Goal: Information Seeking & Learning: Understand process/instructions

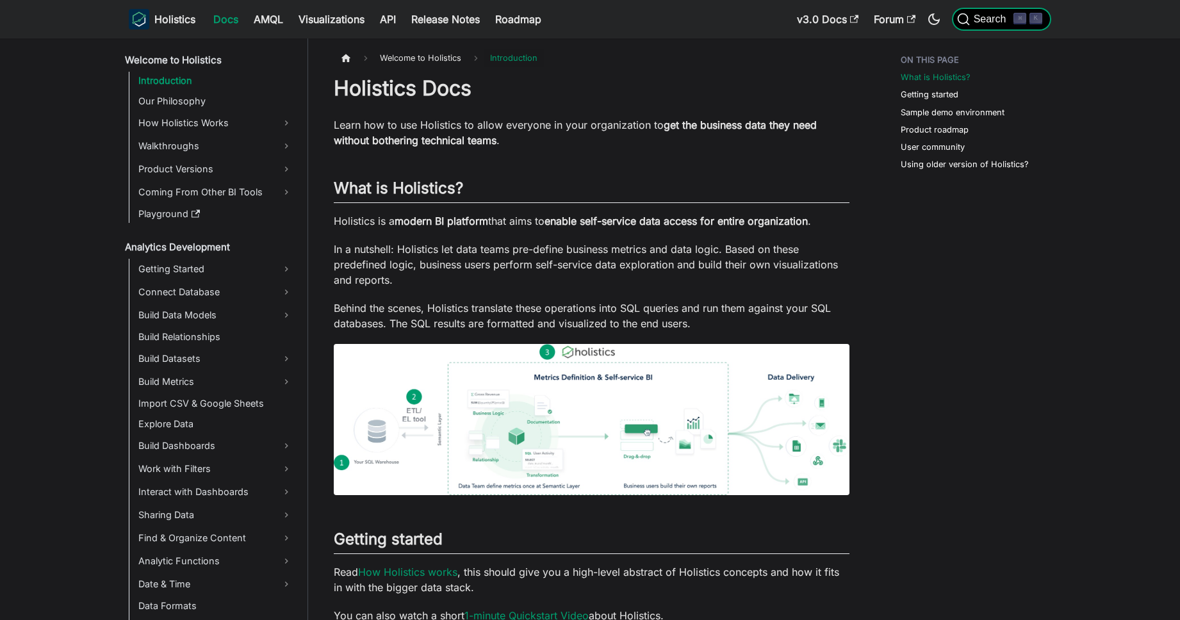
click at [998, 13] on span "Search" at bounding box center [992, 19] width 44 height 12
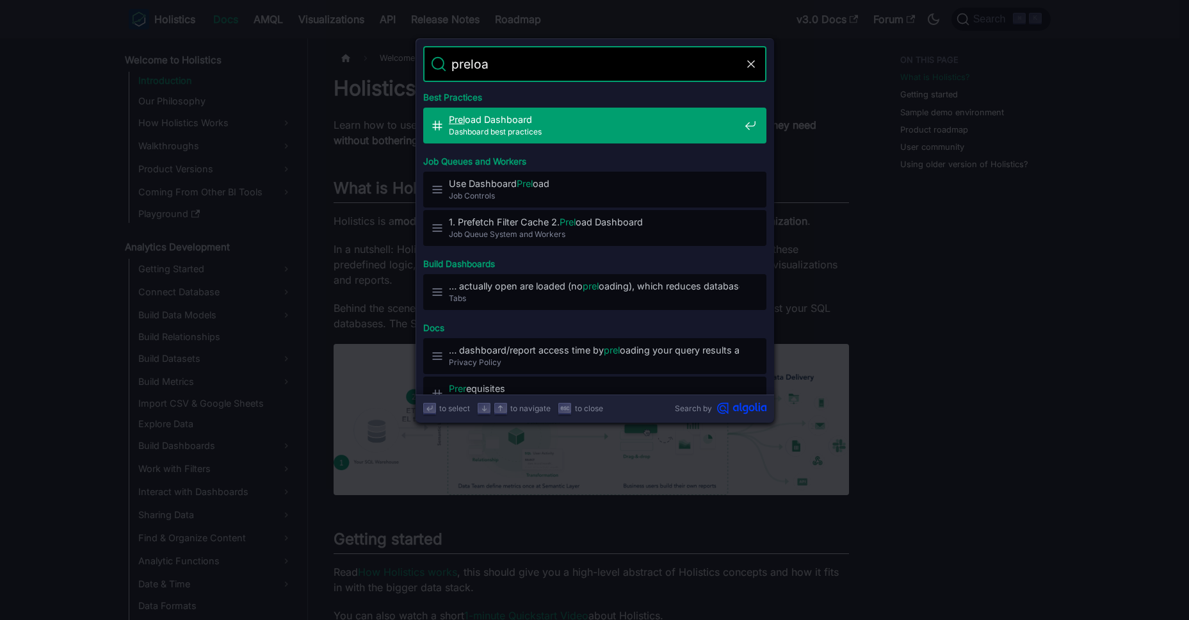
type input "preload"
click at [655, 126] on span "Dashboard best practices" at bounding box center [594, 132] width 291 height 12
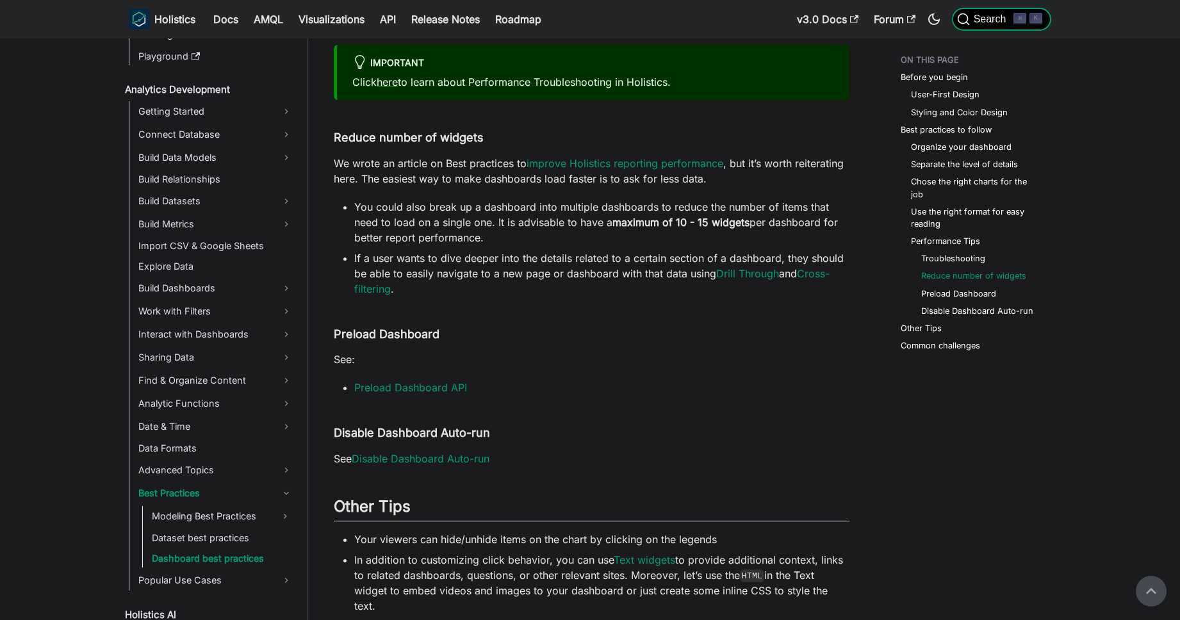
scroll to position [1596, 0]
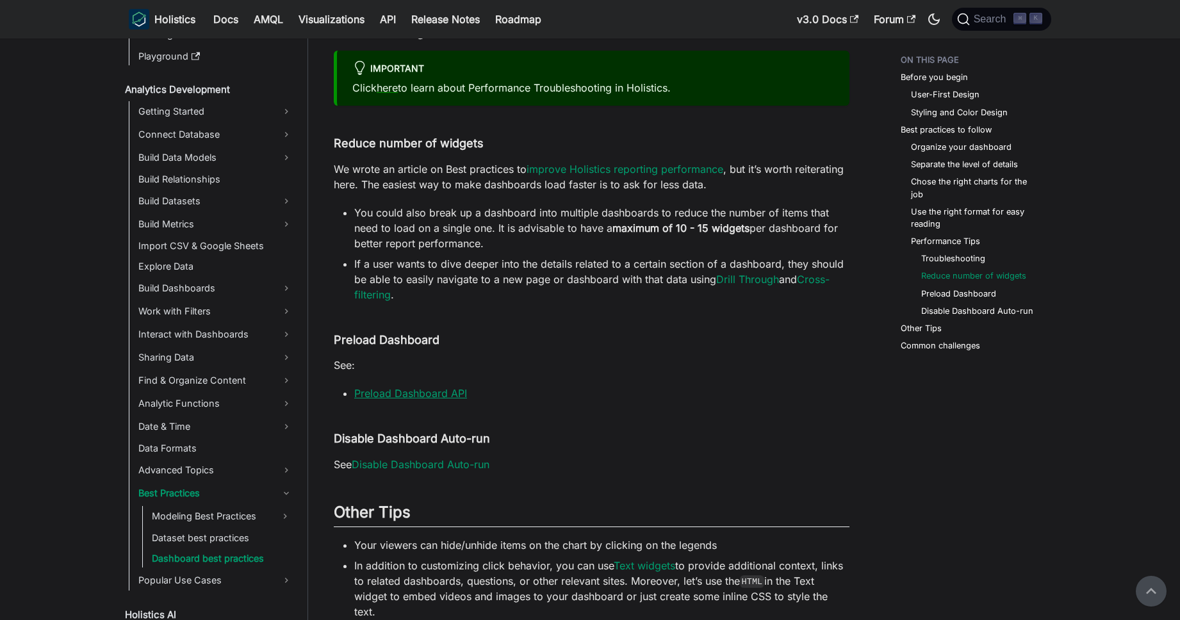
click at [437, 387] on link "Preload Dashboard API" at bounding box center [410, 393] width 113 height 13
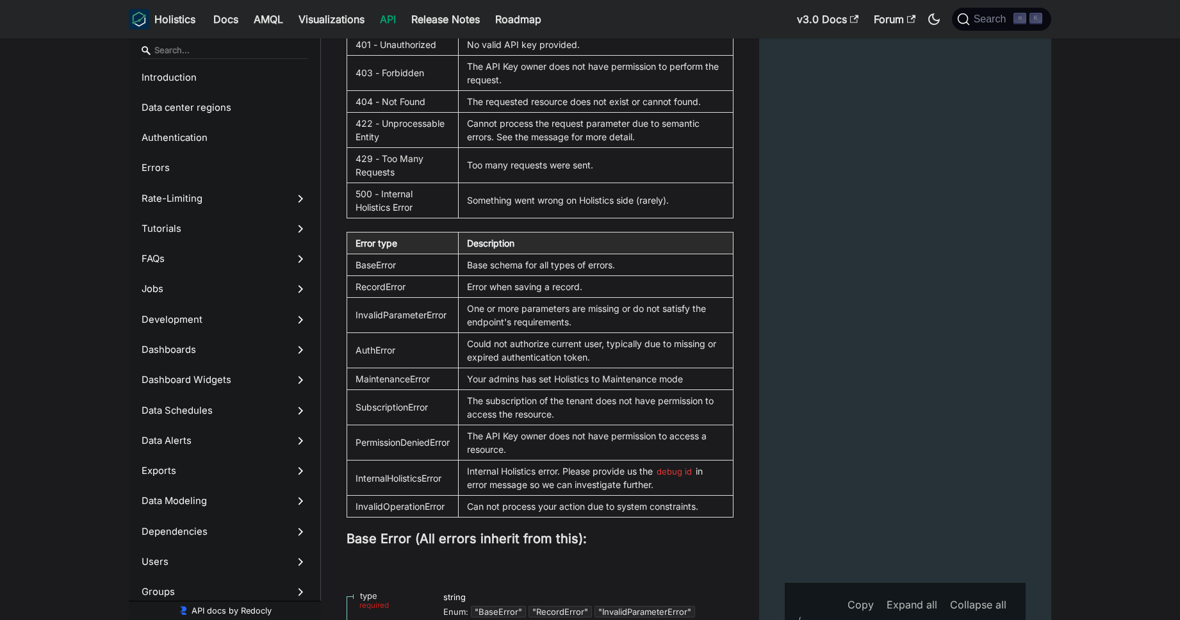
scroll to position [25436, 0]
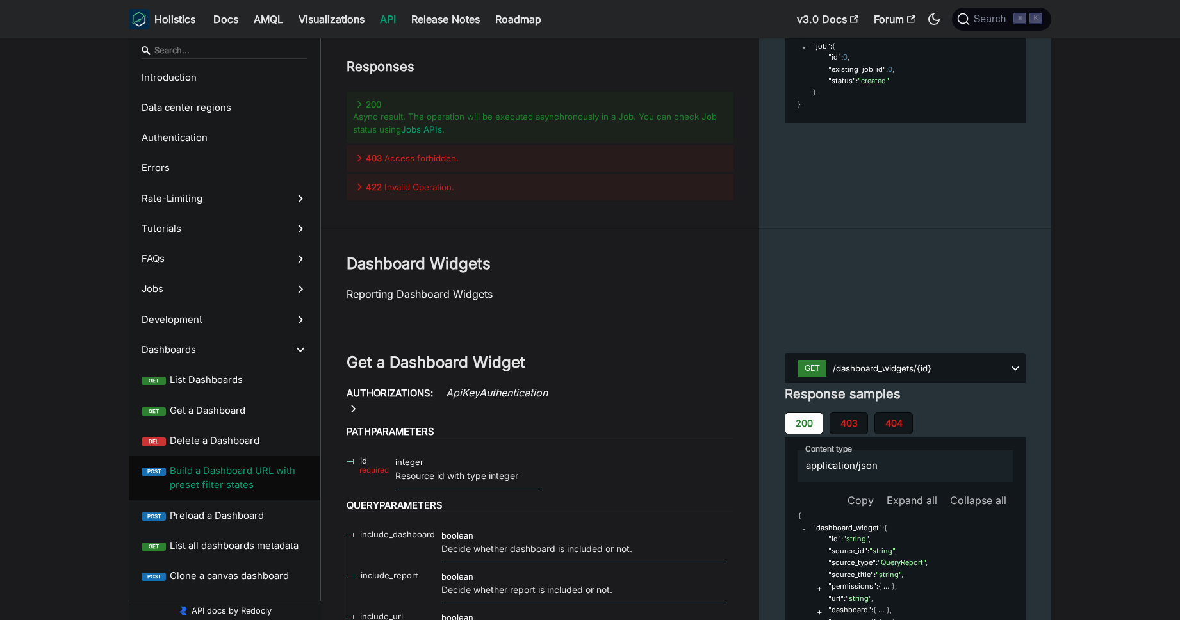
scroll to position [25395, 0]
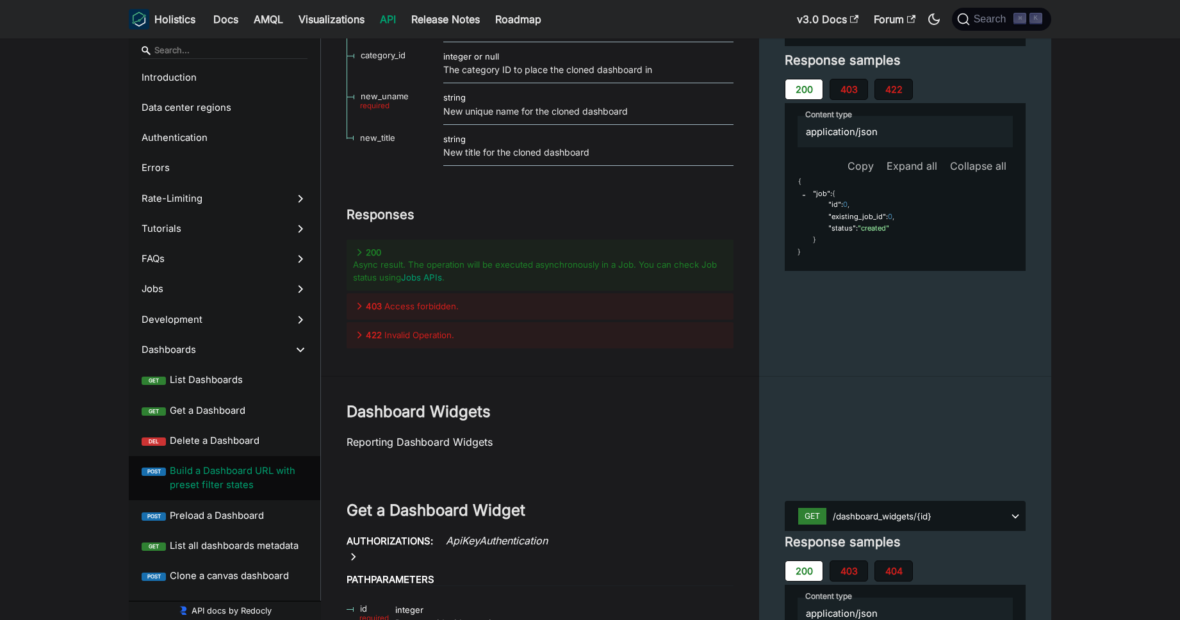
scroll to position [25432, 0]
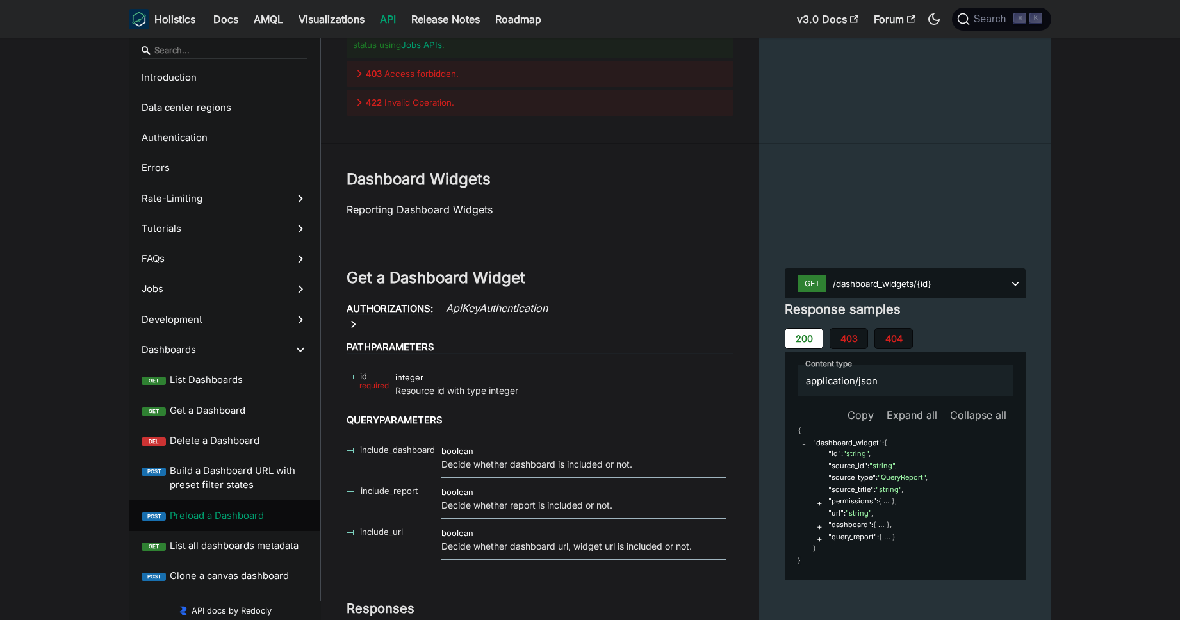
scroll to position [25596, 0]
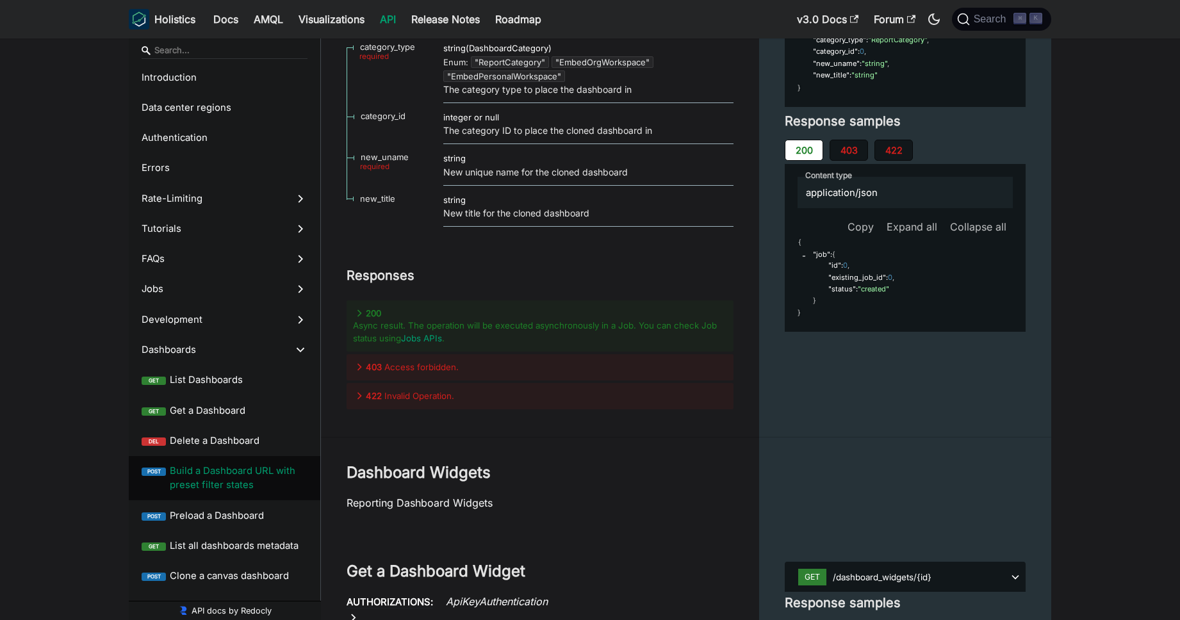
scroll to position [25361, 0]
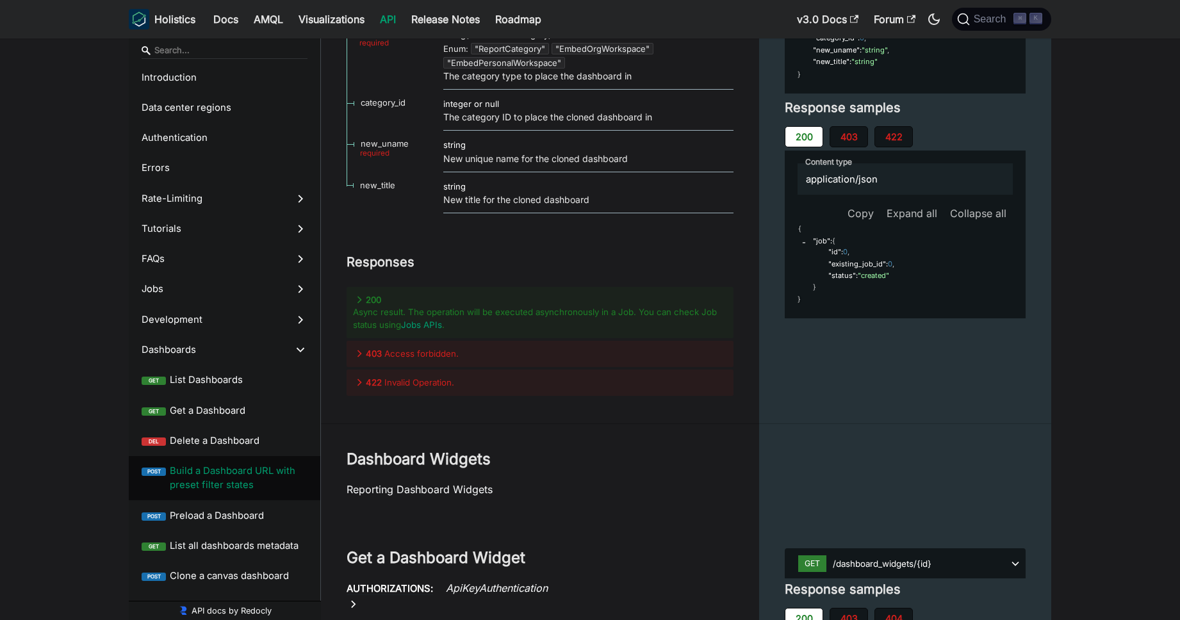
scroll to position [25361, 0]
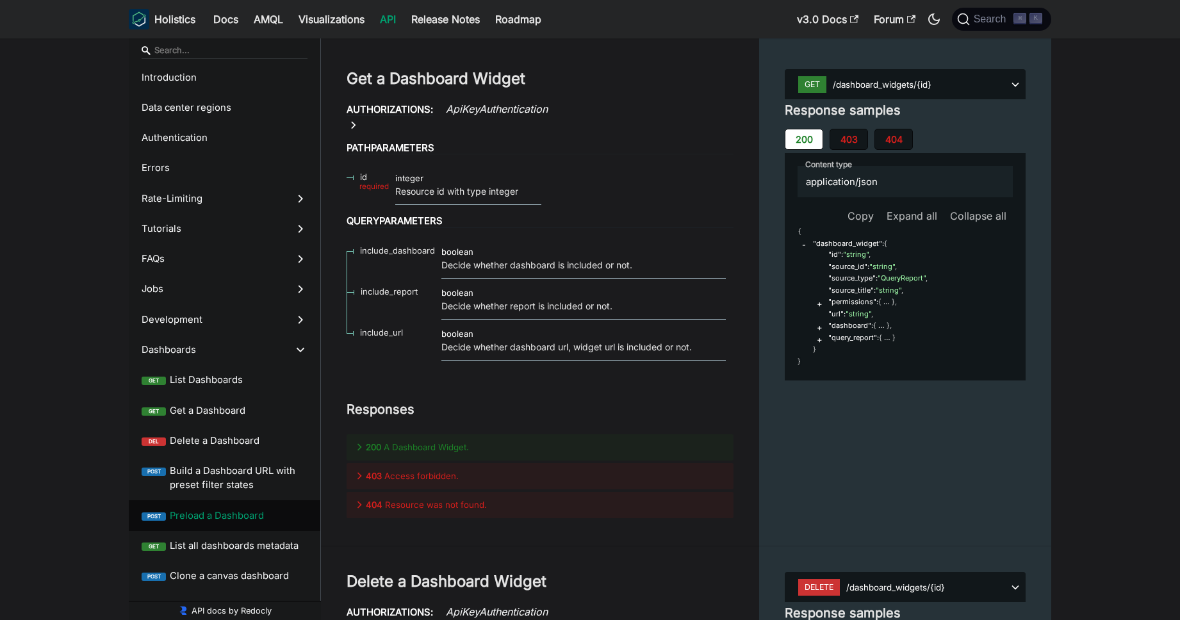
scroll to position [25843, 0]
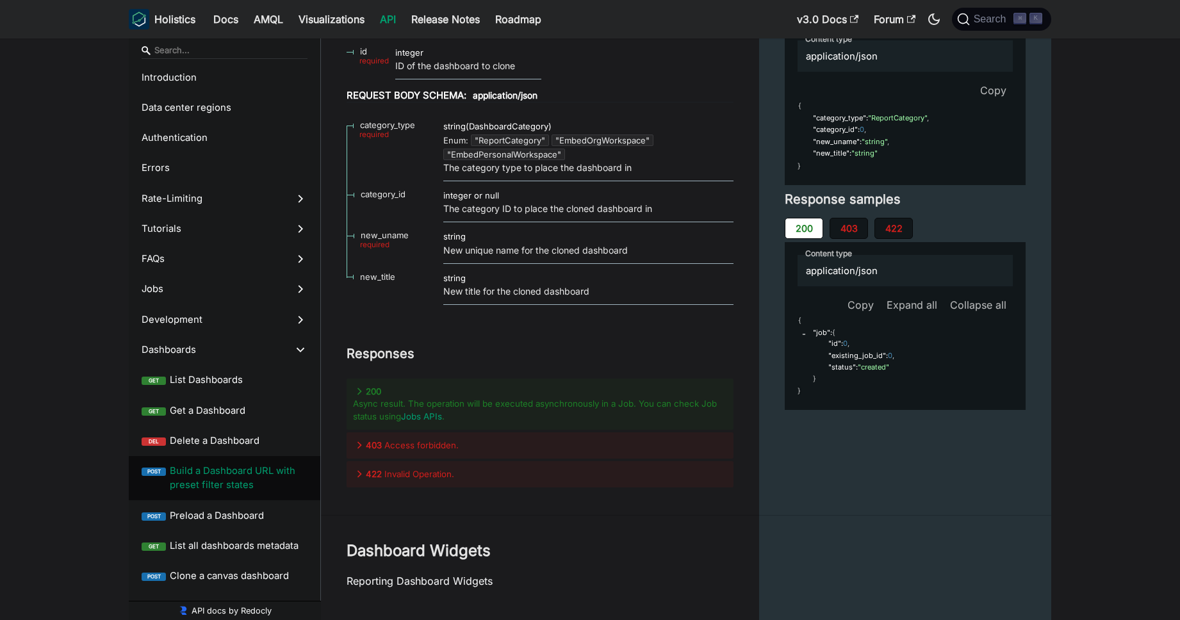
scroll to position [25282, 0]
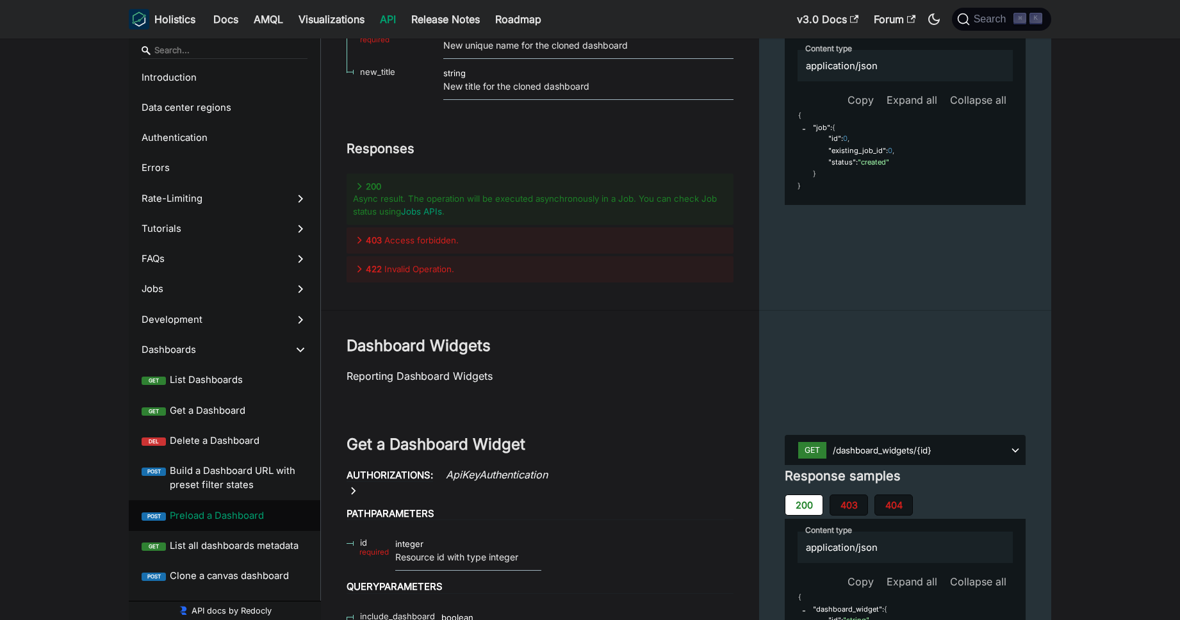
scroll to position [25286, 0]
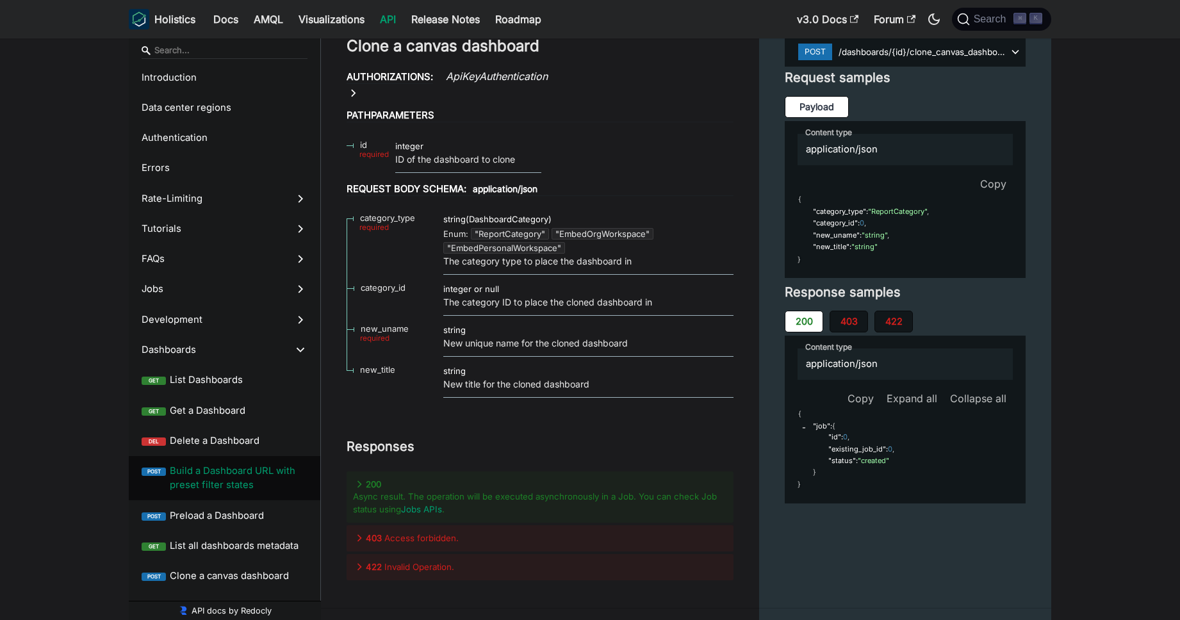
scroll to position [25288, 0]
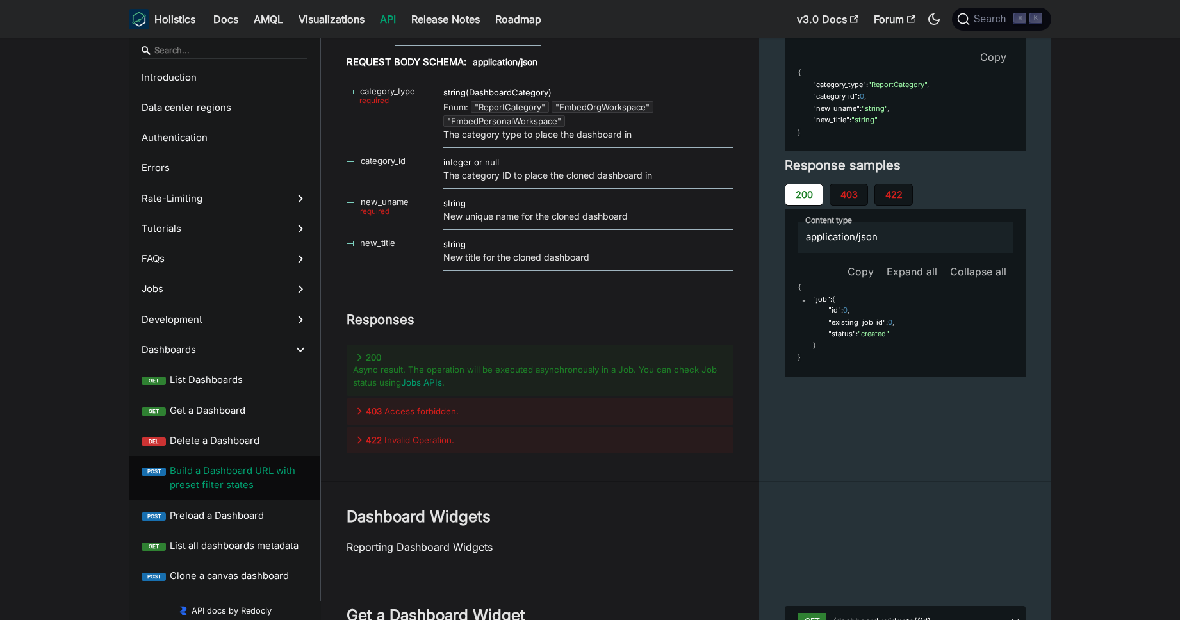
scroll to position [25534, 0]
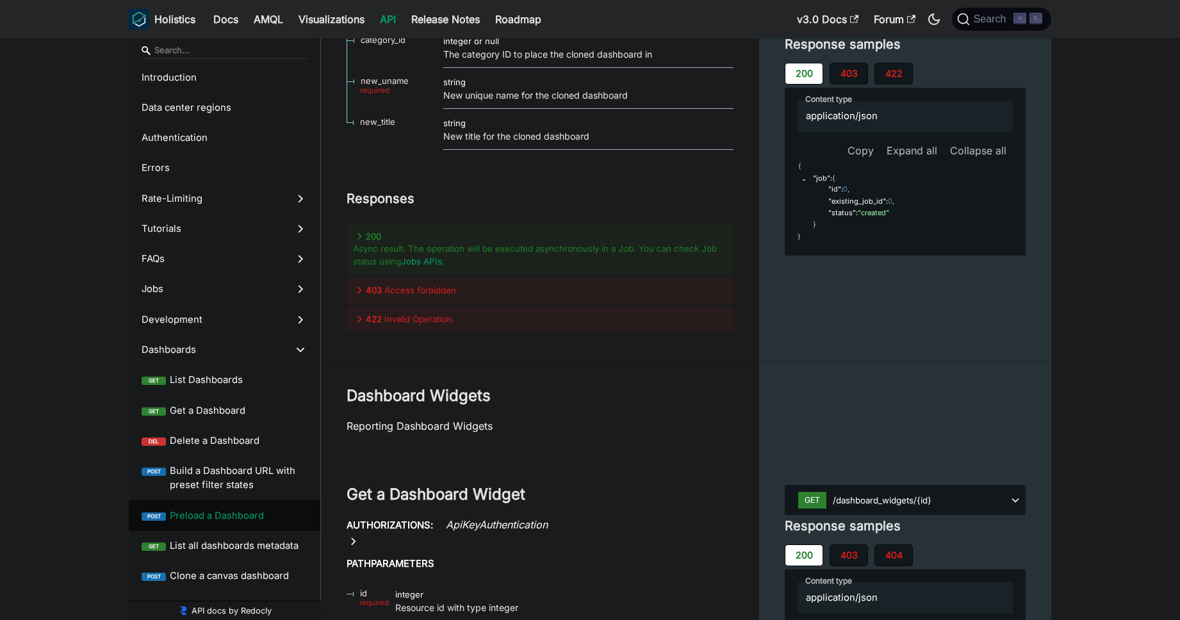
drag, startPoint x: 494, startPoint y: 179, endPoint x: 503, endPoint y: 189, distance: 13.6
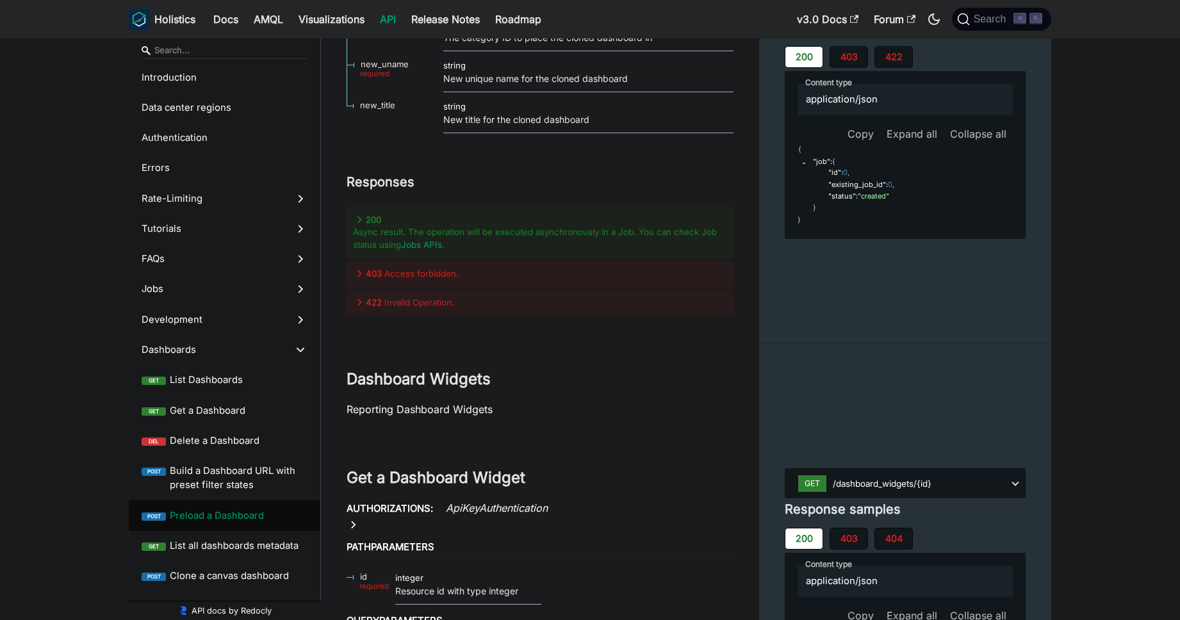
scroll to position [25557, 0]
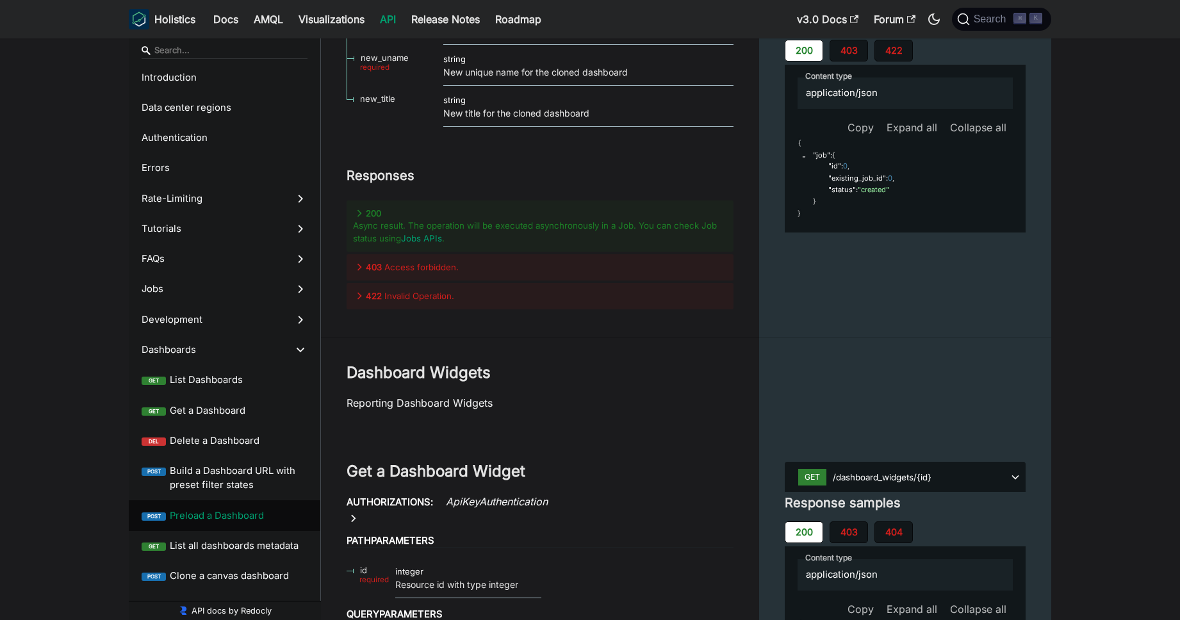
drag, startPoint x: 409, startPoint y: 220, endPoint x: 402, endPoint y: 234, distance: 15.8
drag, startPoint x: 391, startPoint y: 227, endPoint x: 446, endPoint y: 234, distance: 54.9
drag, startPoint x: 486, startPoint y: 241, endPoint x: 498, endPoint y: 245, distance: 12.4
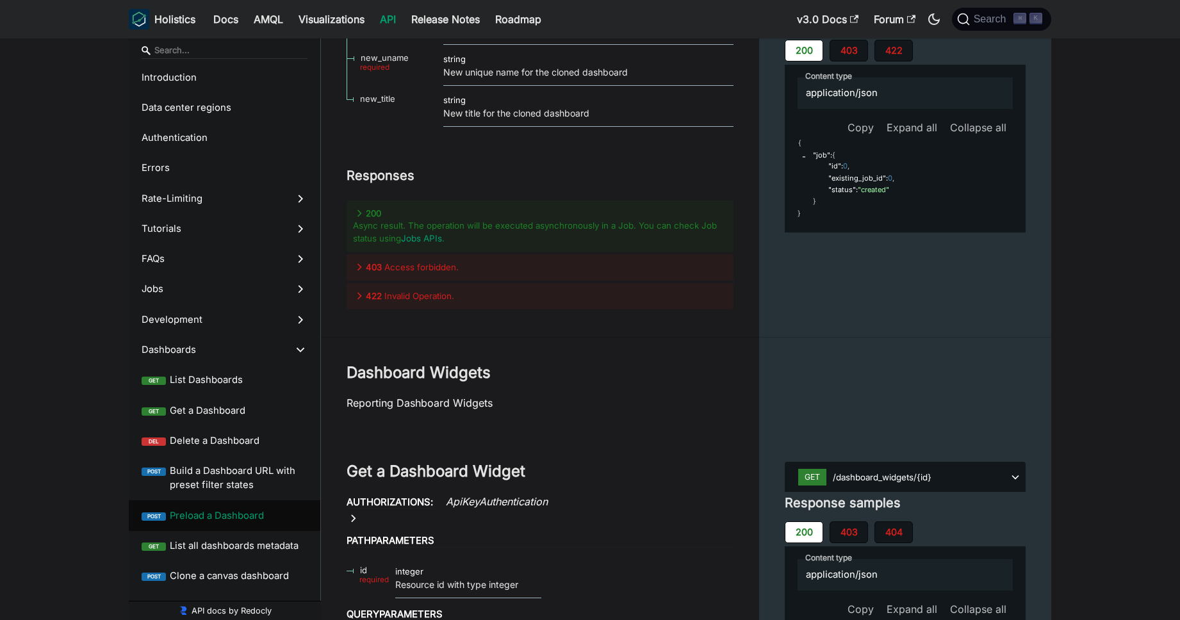
drag, startPoint x: 530, startPoint y: 245, endPoint x: 397, endPoint y: 230, distance: 133.4
drag, startPoint x: 438, startPoint y: 243, endPoint x: 418, endPoint y: 239, distance: 20.9
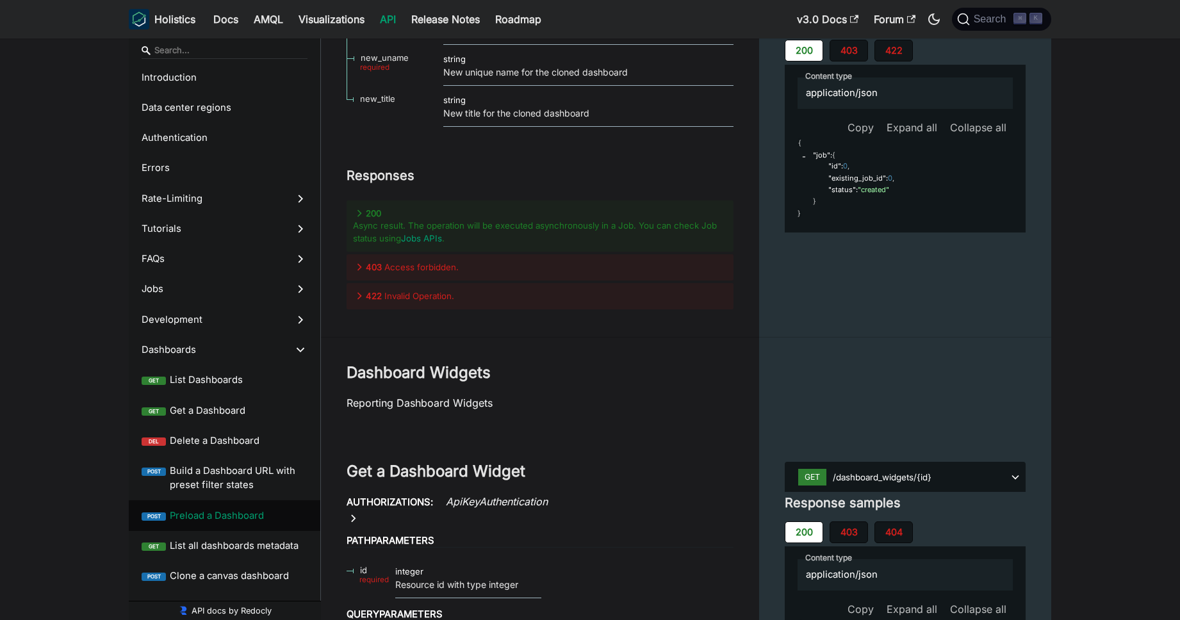
drag, startPoint x: 401, startPoint y: 238, endPoint x: 508, endPoint y: 242, distance: 107.0
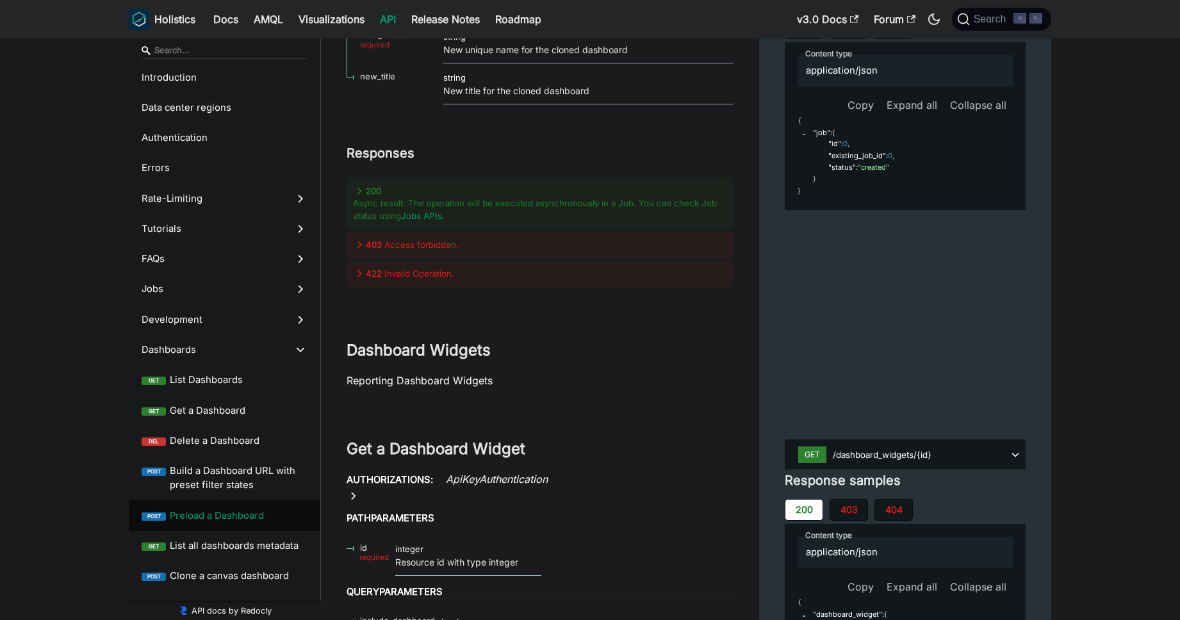
scroll to position [25530, 0]
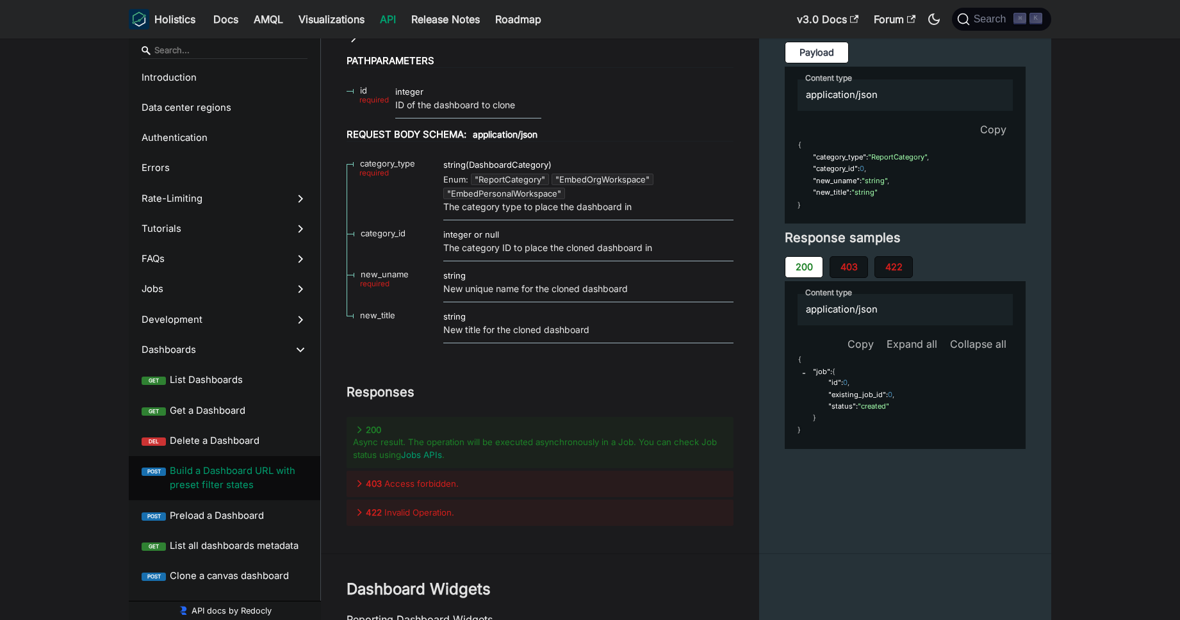
scroll to position [25241, 0]
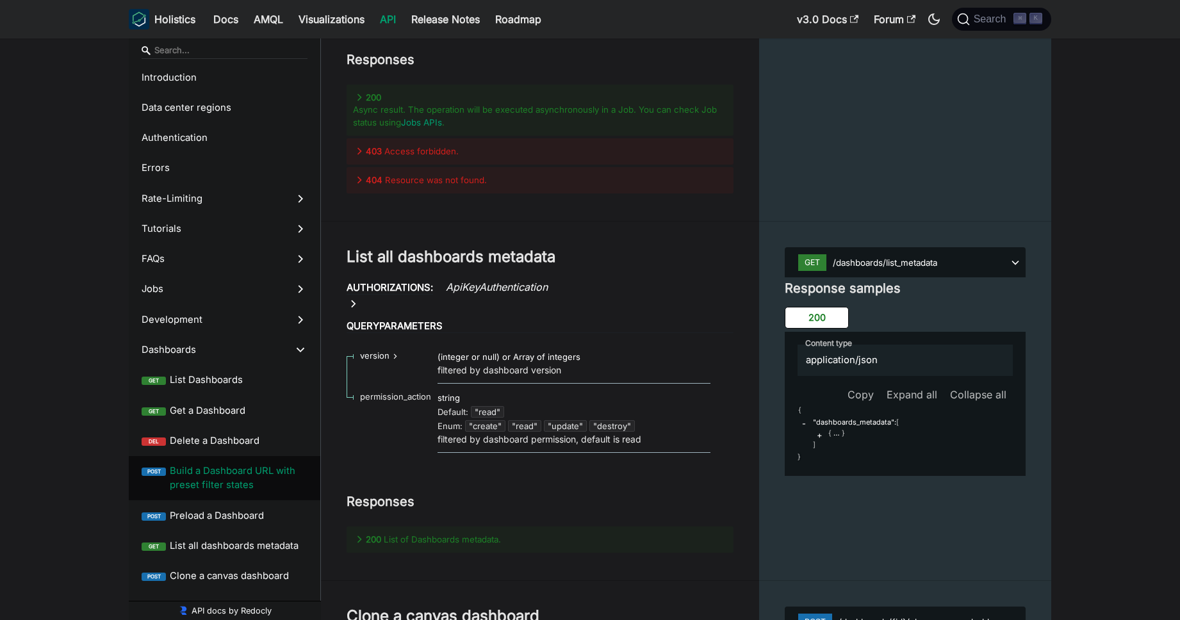
scroll to position [24702, 0]
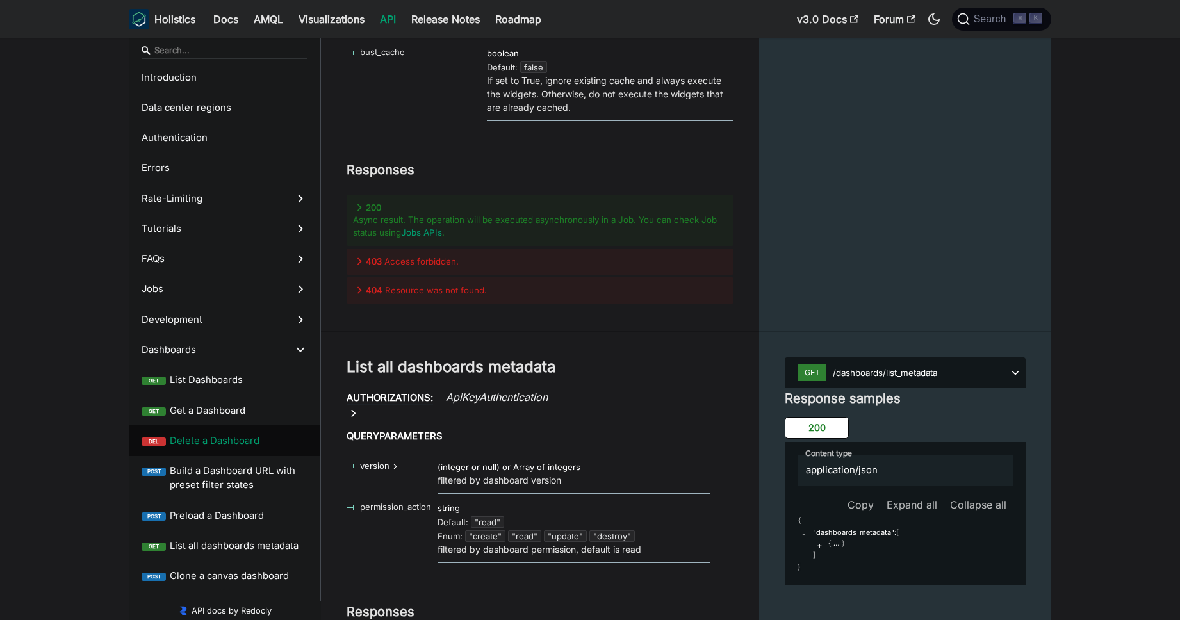
drag, startPoint x: 541, startPoint y: 313, endPoint x: 474, endPoint y: 313, distance: 66.6
copy code "X-Holistics-Key"
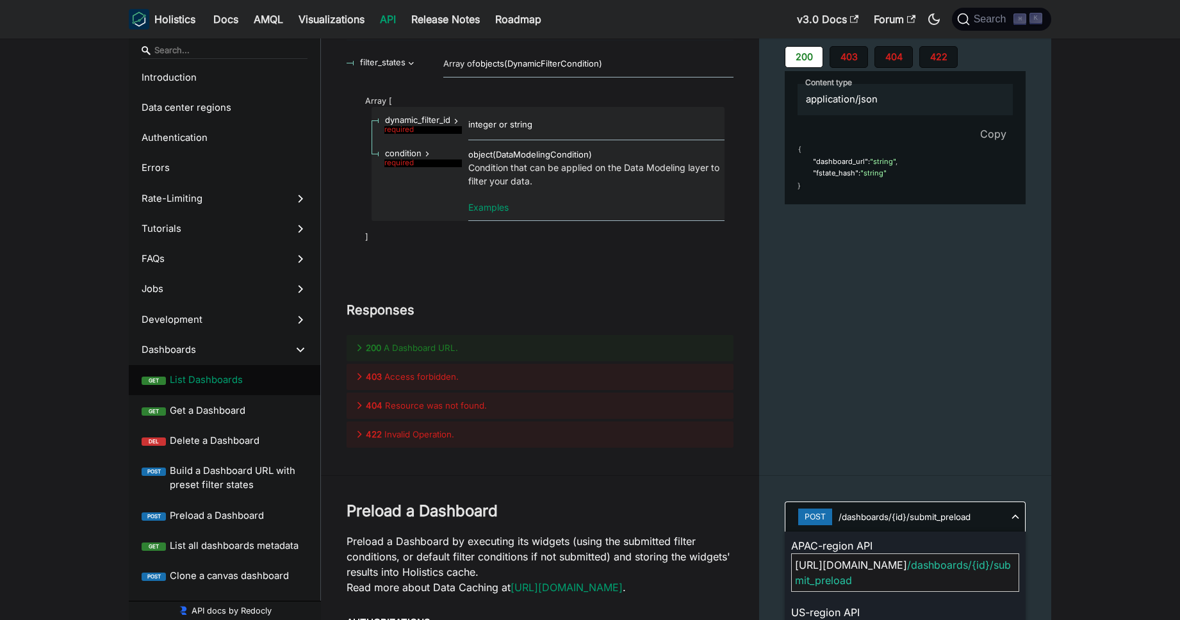
scroll to position [23690, 0]
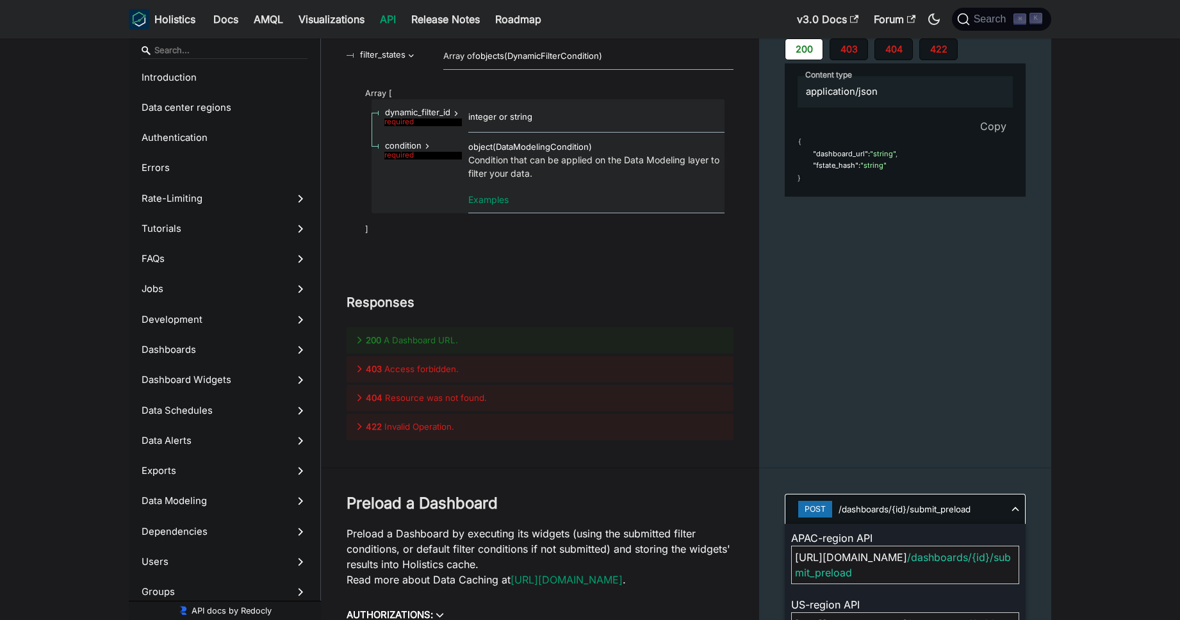
scroll to position [120, 0]
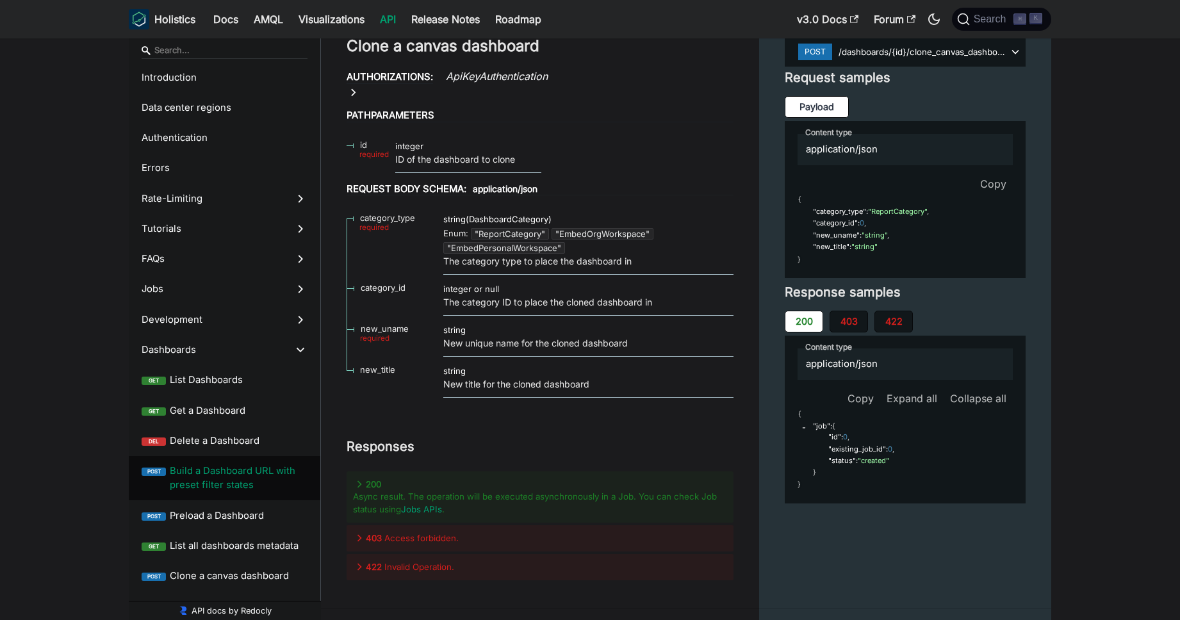
scroll to position [25388, 0]
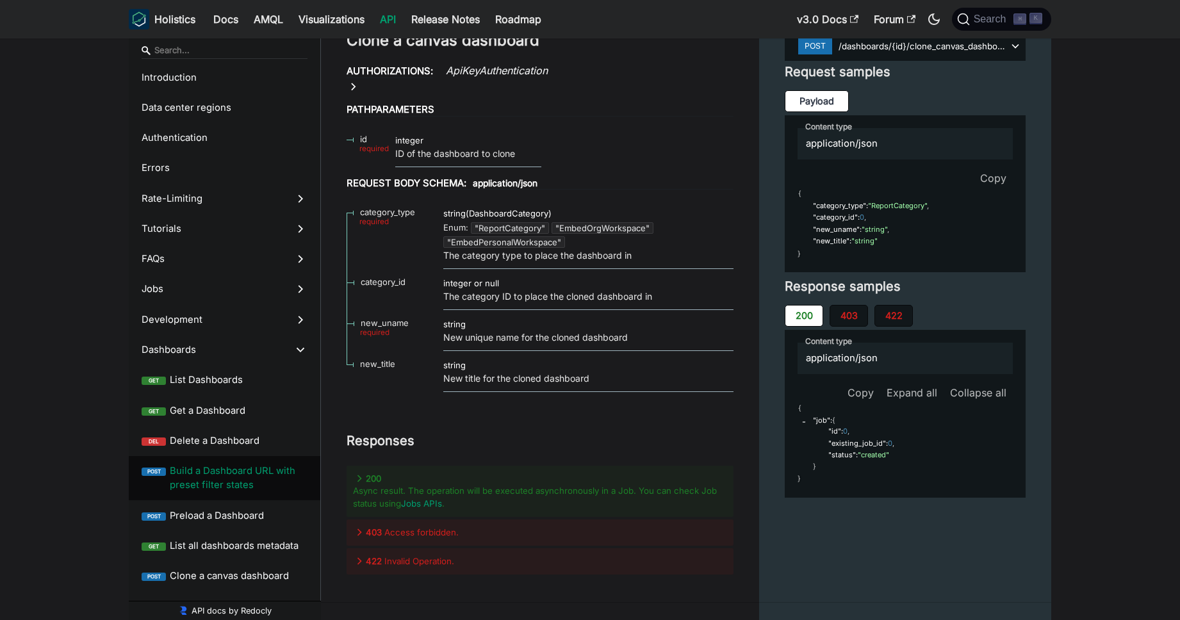
drag, startPoint x: 914, startPoint y: 304, endPoint x: 914, endPoint y: 296, distance: 7.7
drag, startPoint x: 916, startPoint y: 287, endPoint x: 791, endPoint y: 271, distance: 125.9
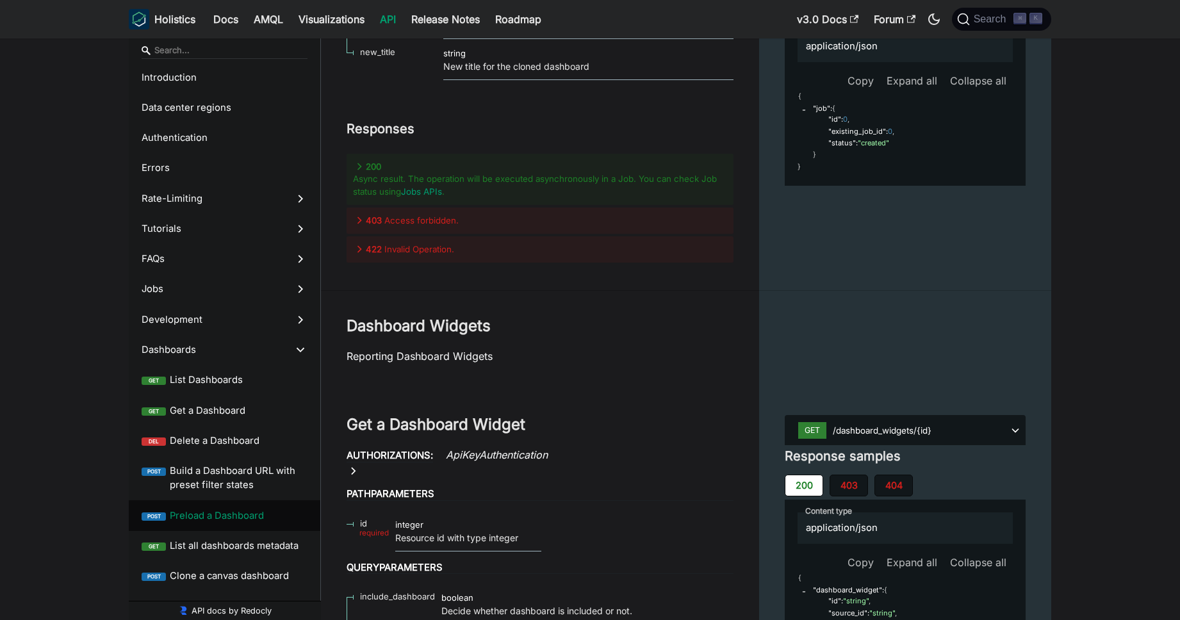
scroll to position [25716, 0]
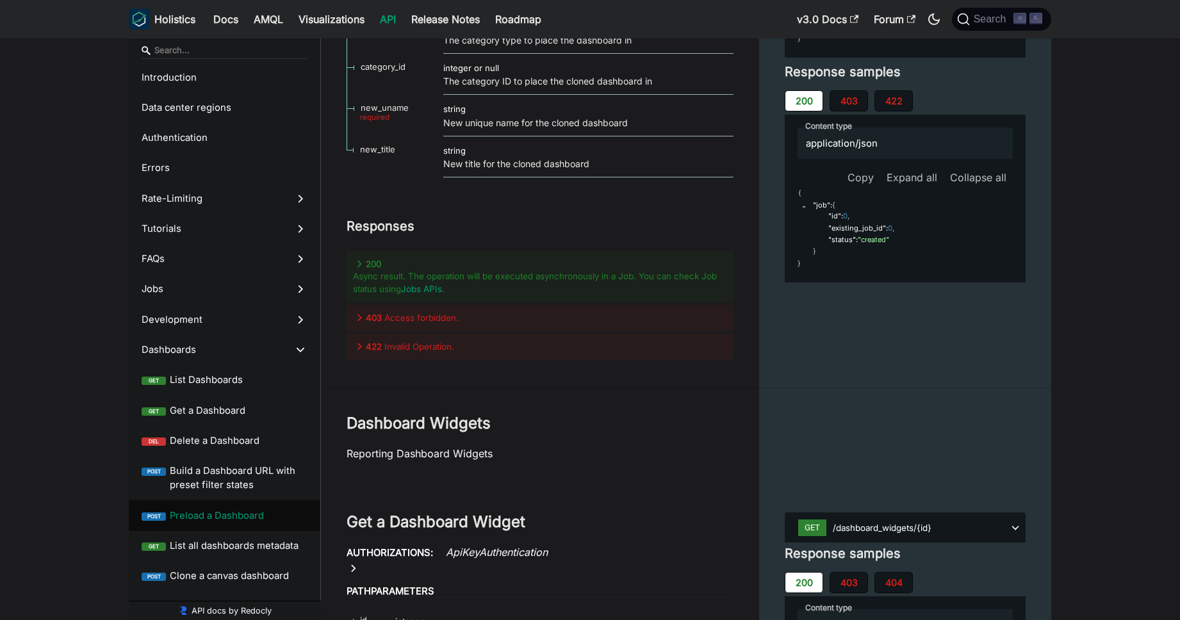
scroll to position [25701, 0]
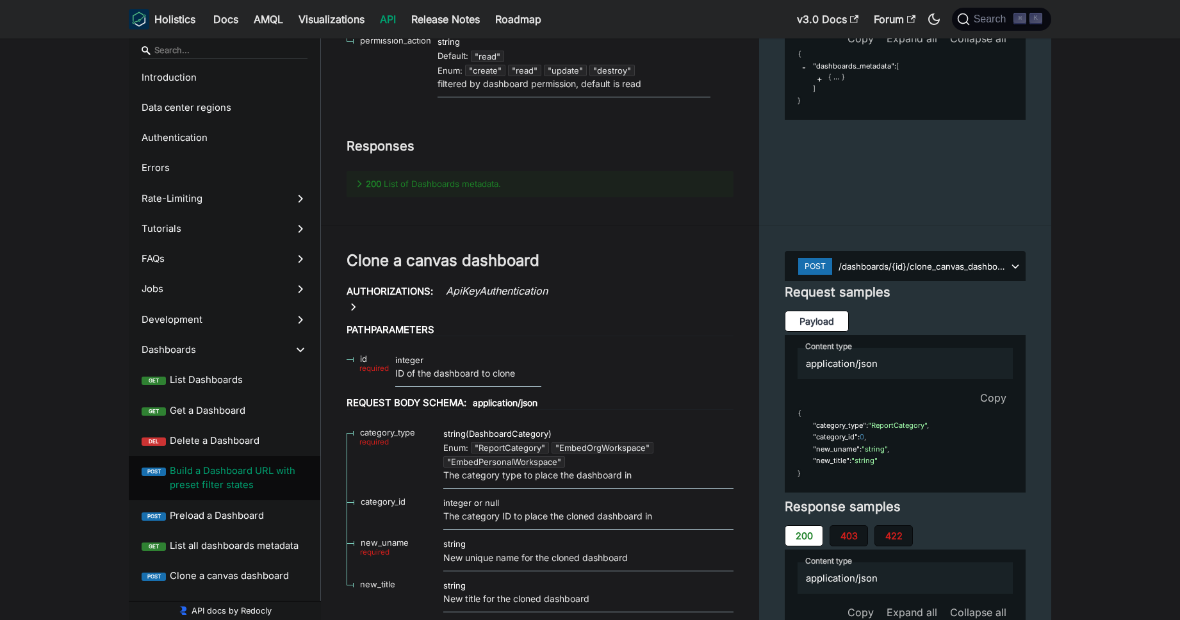
scroll to position [25356, 0]
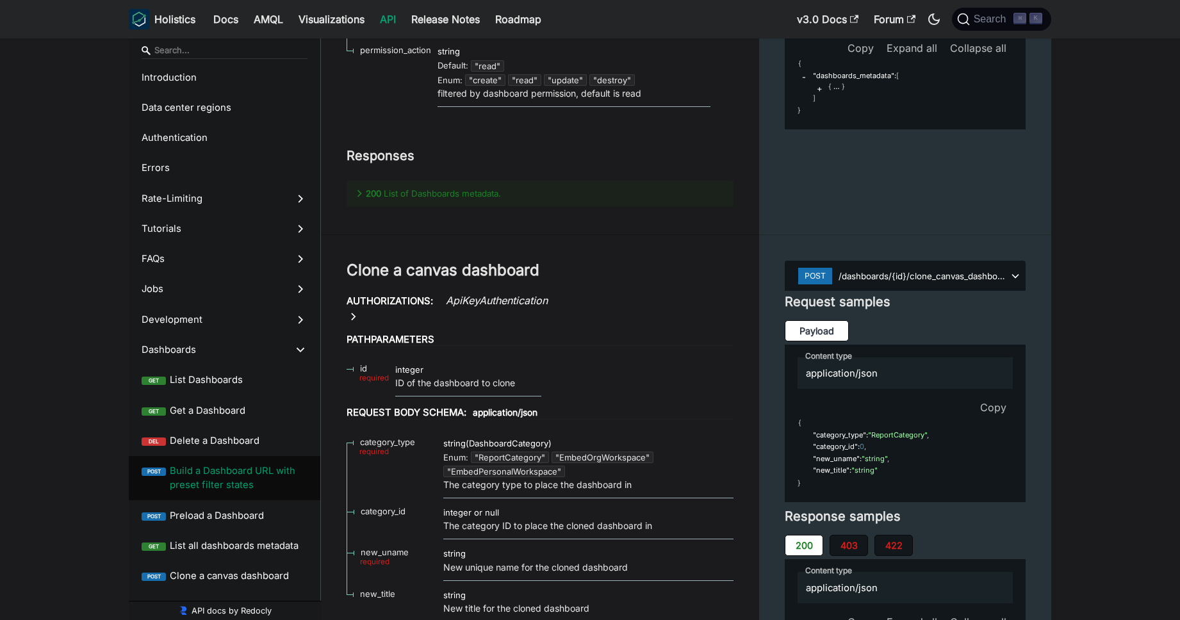
select select "Specify some filters and use default conditions for the rest"
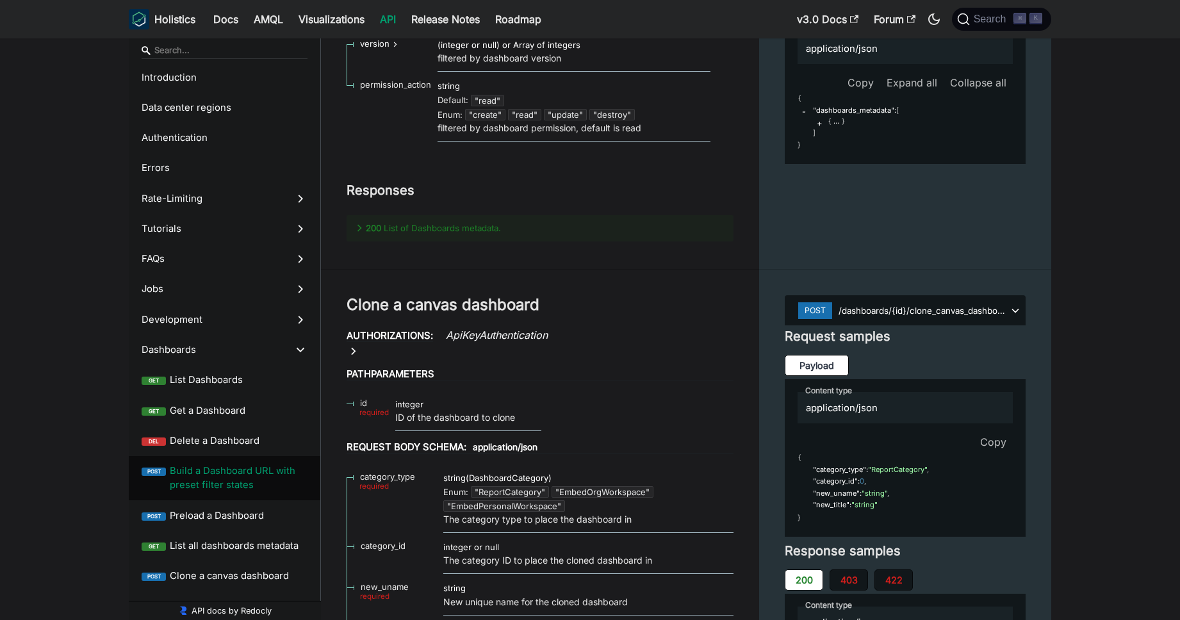
scroll to position [25402, 0]
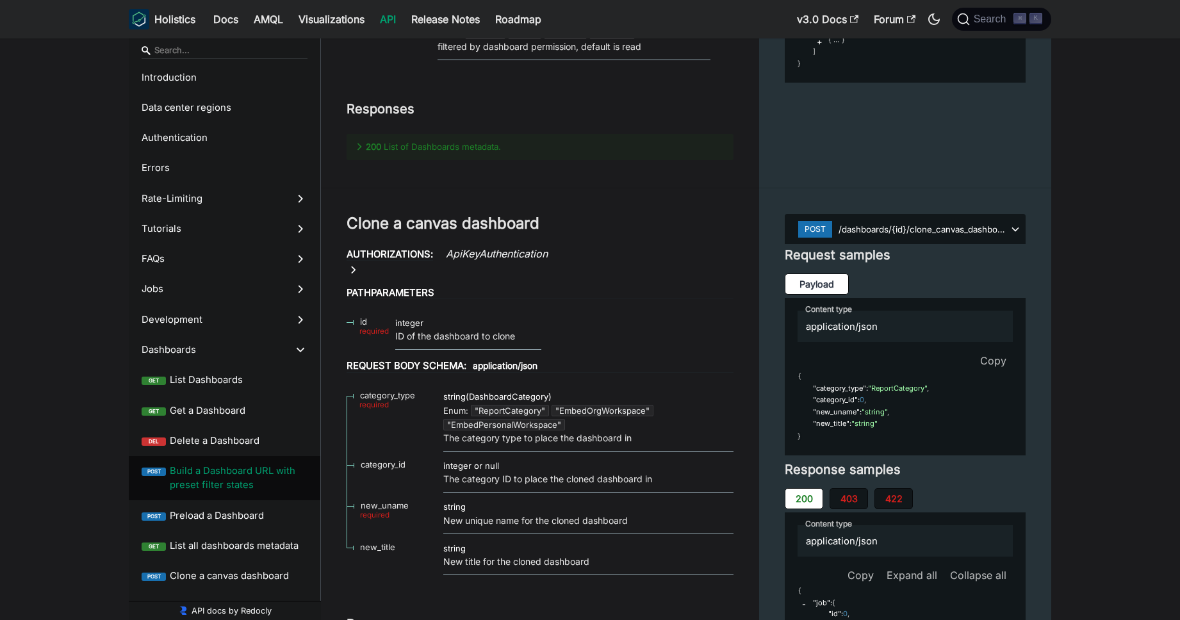
scroll to position [25492, 0]
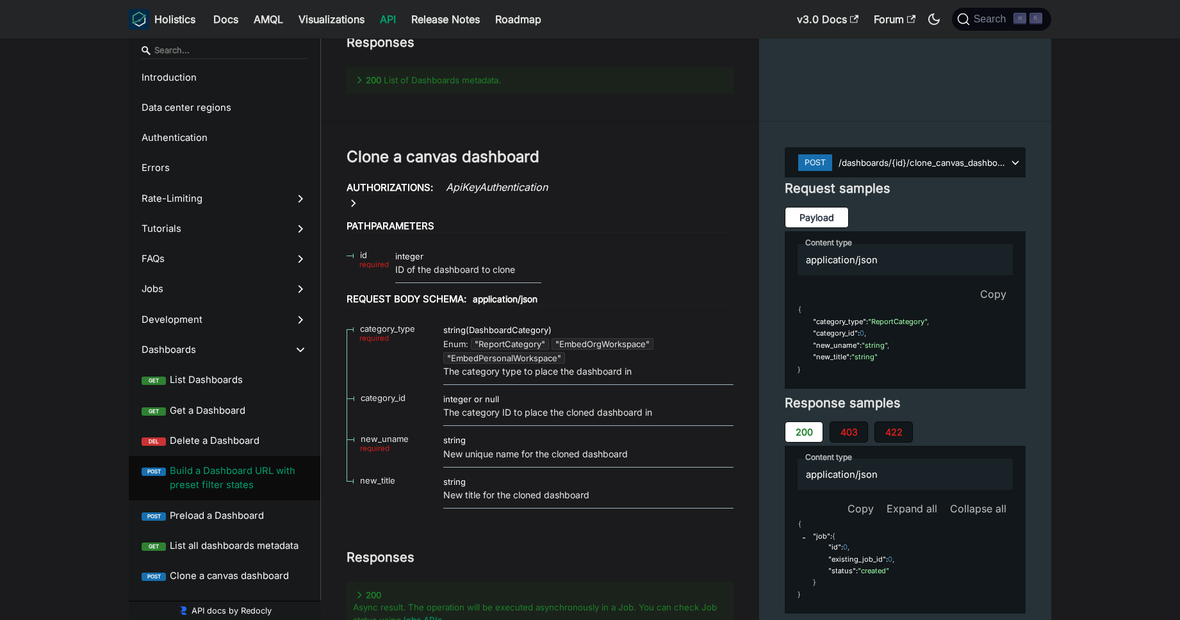
drag, startPoint x: 861, startPoint y: 439, endPoint x: 864, endPoint y: 407, distance: 32.1
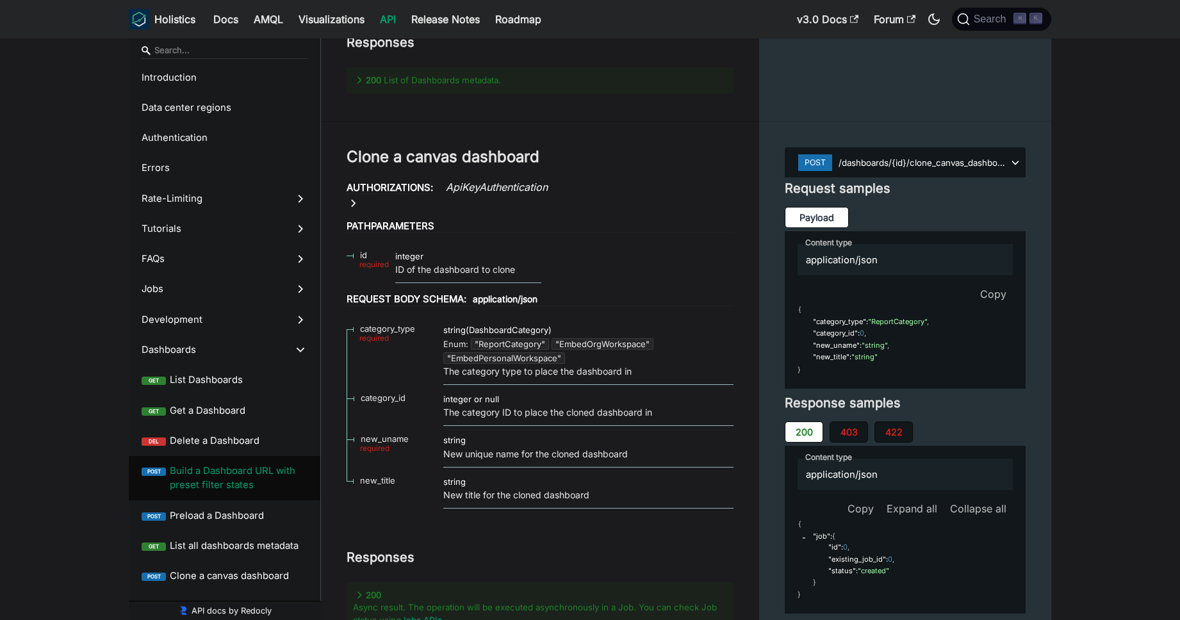
drag, startPoint x: 860, startPoint y: 291, endPoint x: 951, endPoint y: 113, distance: 199.4
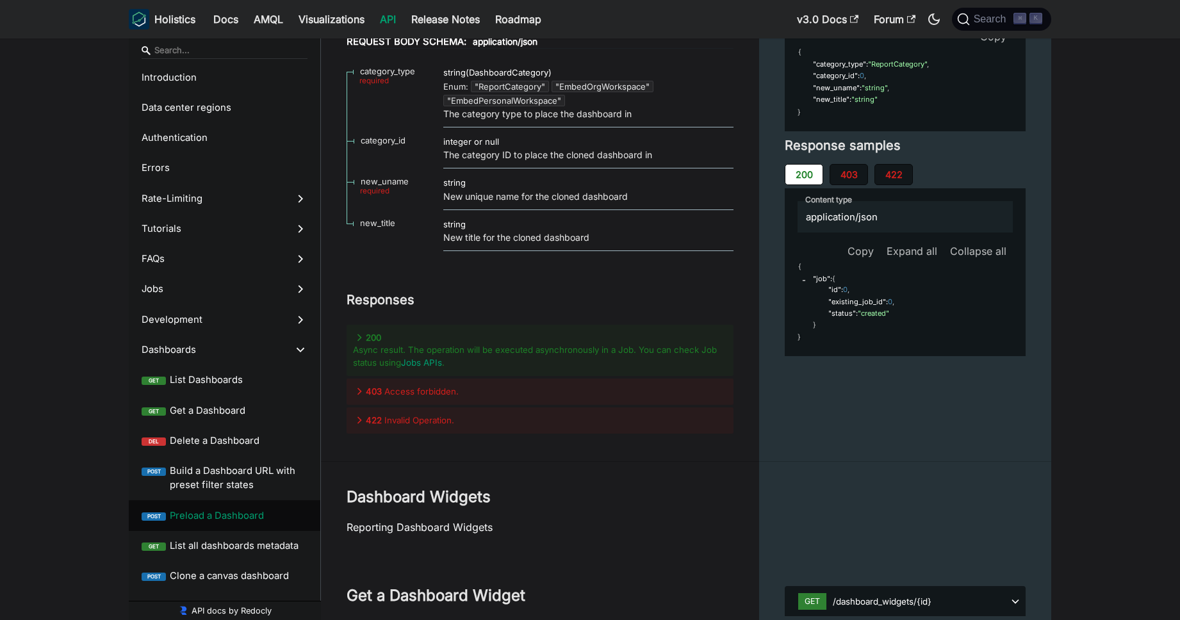
scroll to position [25475, 0]
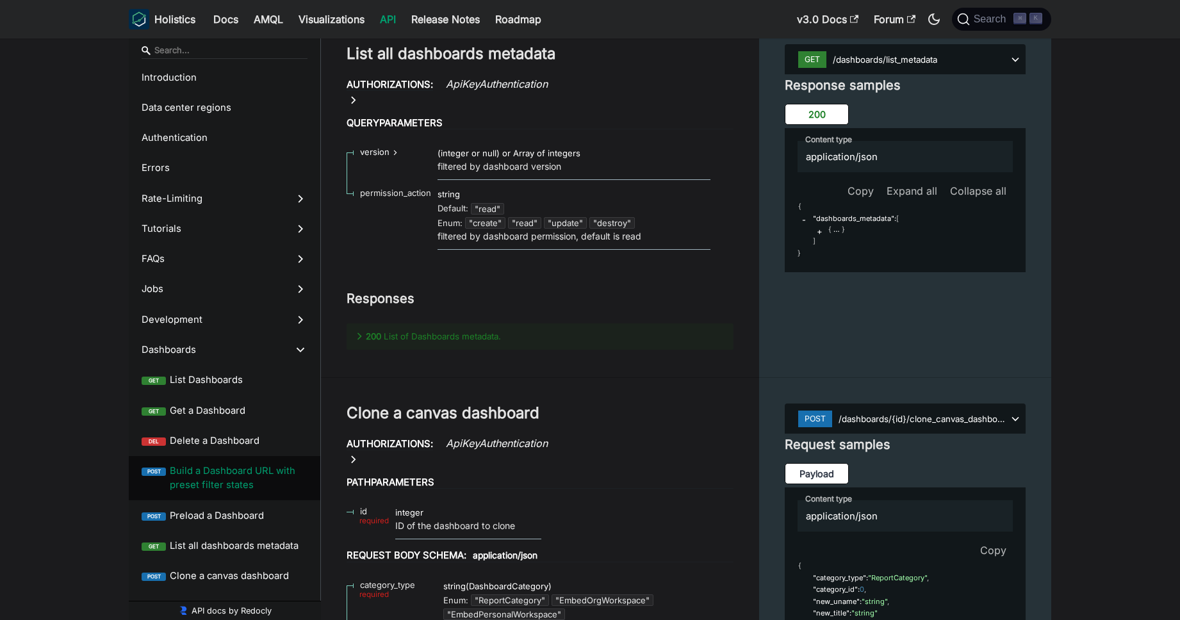
scroll to position [25188, 0]
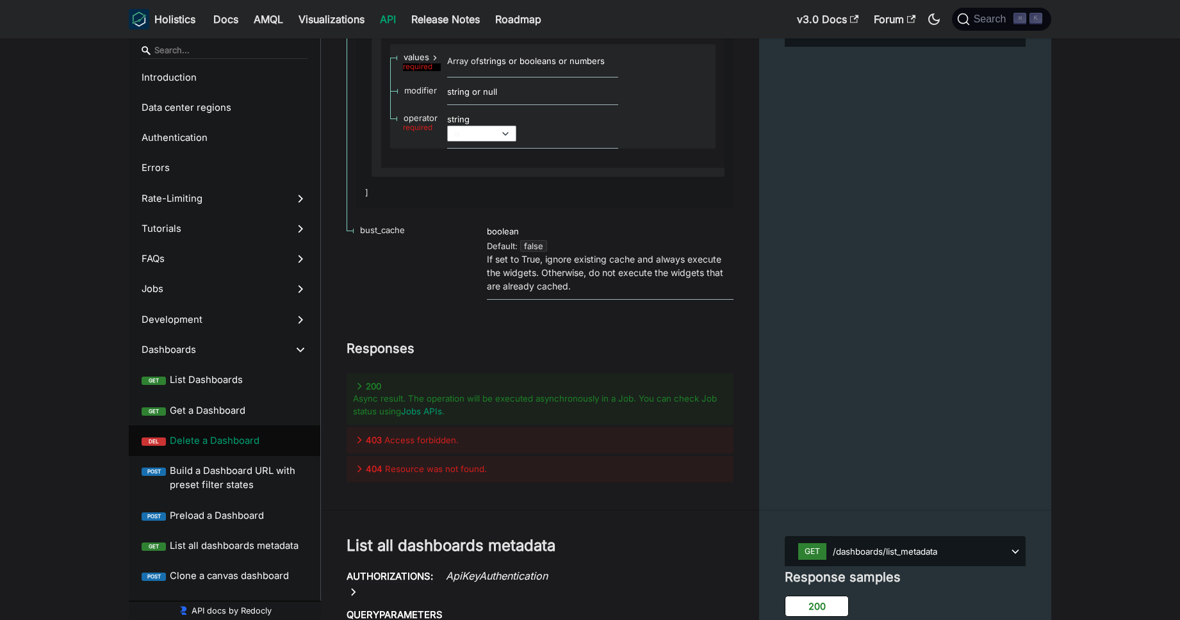
scroll to position [24716, 0]
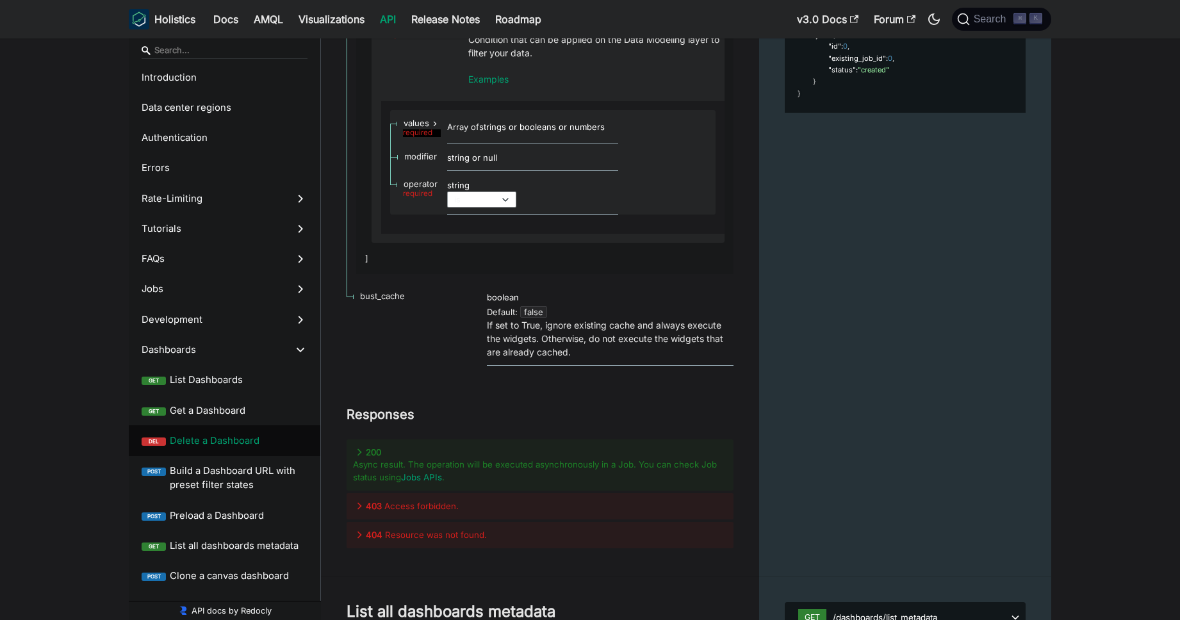
scroll to position [24662, 0]
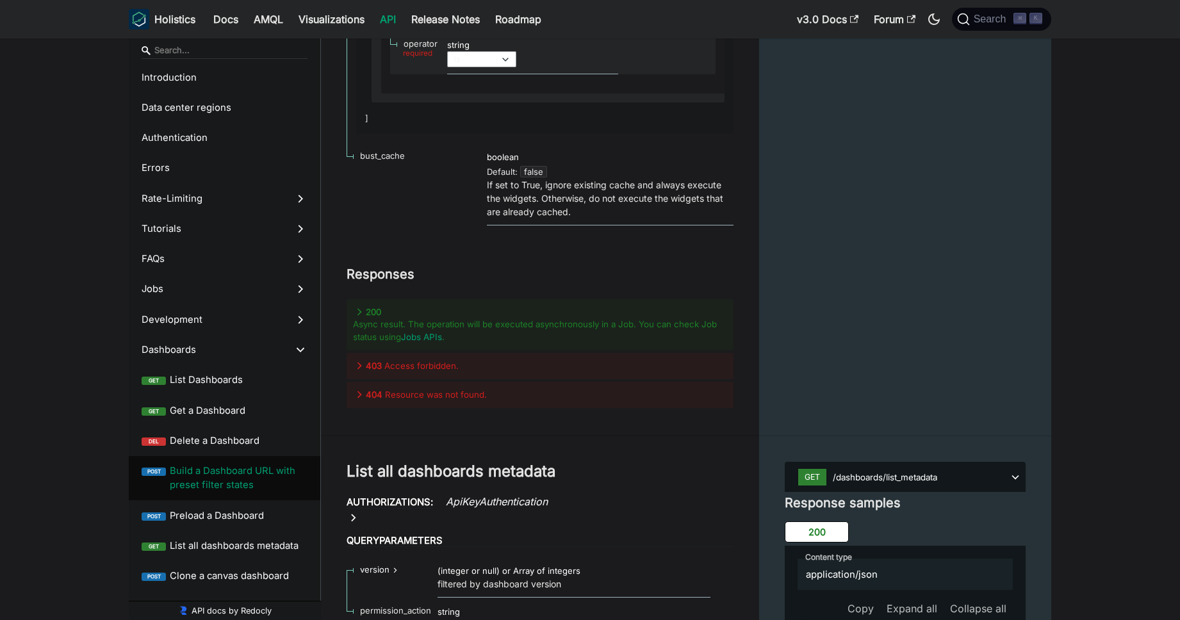
scroll to position [24686, 0]
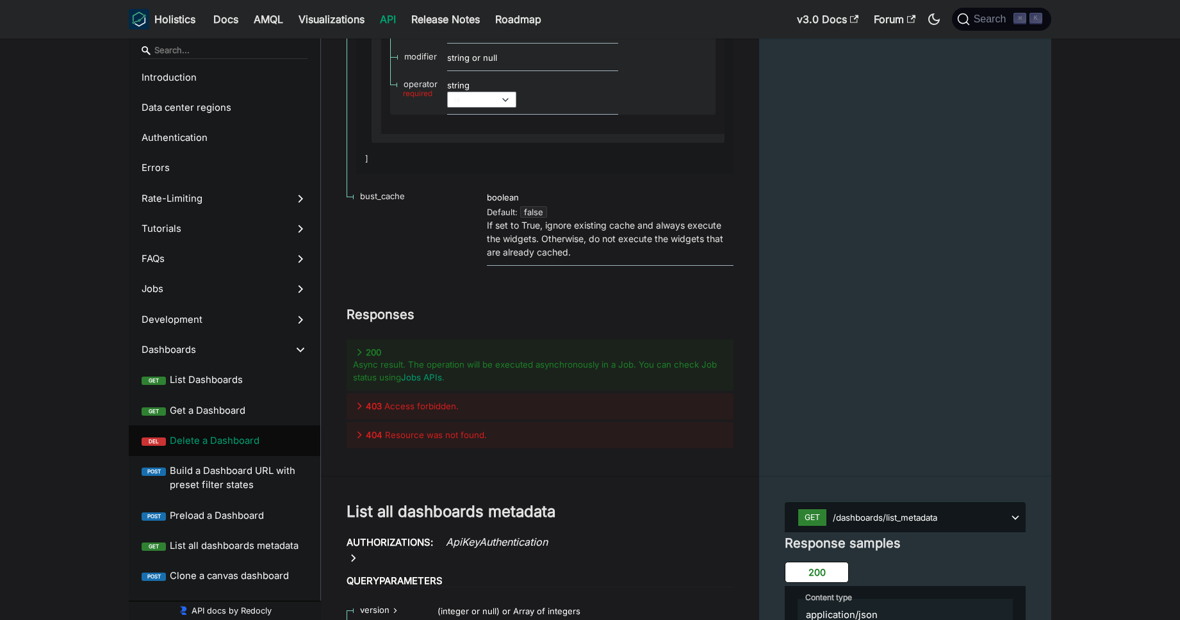
scroll to position [24775, 0]
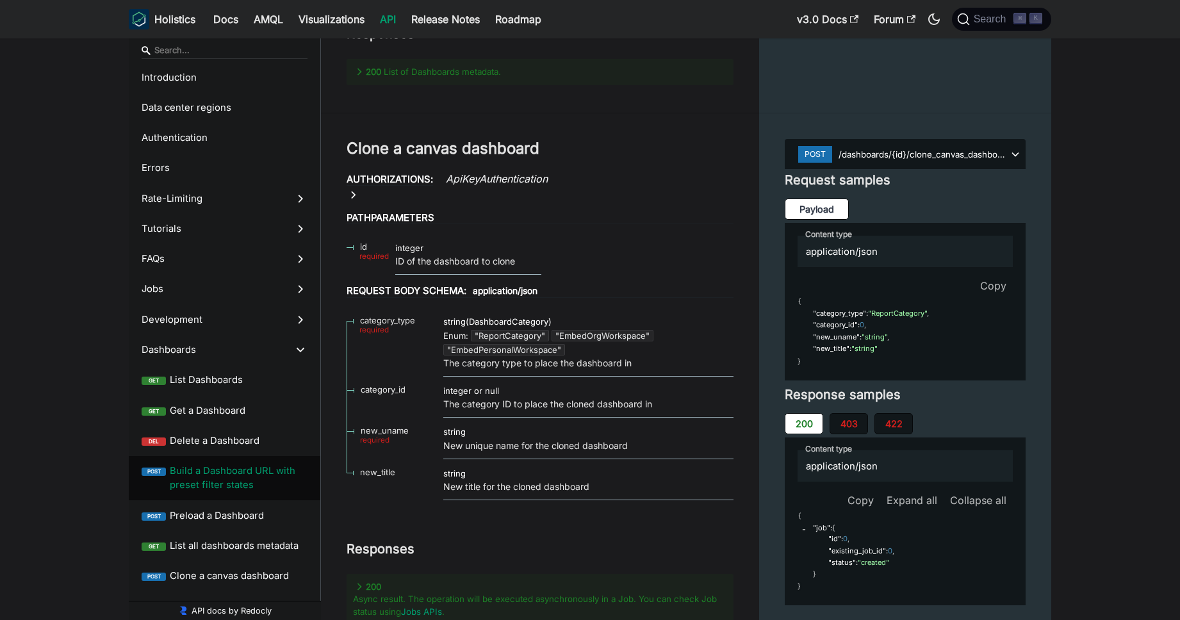
scroll to position [25552, 0]
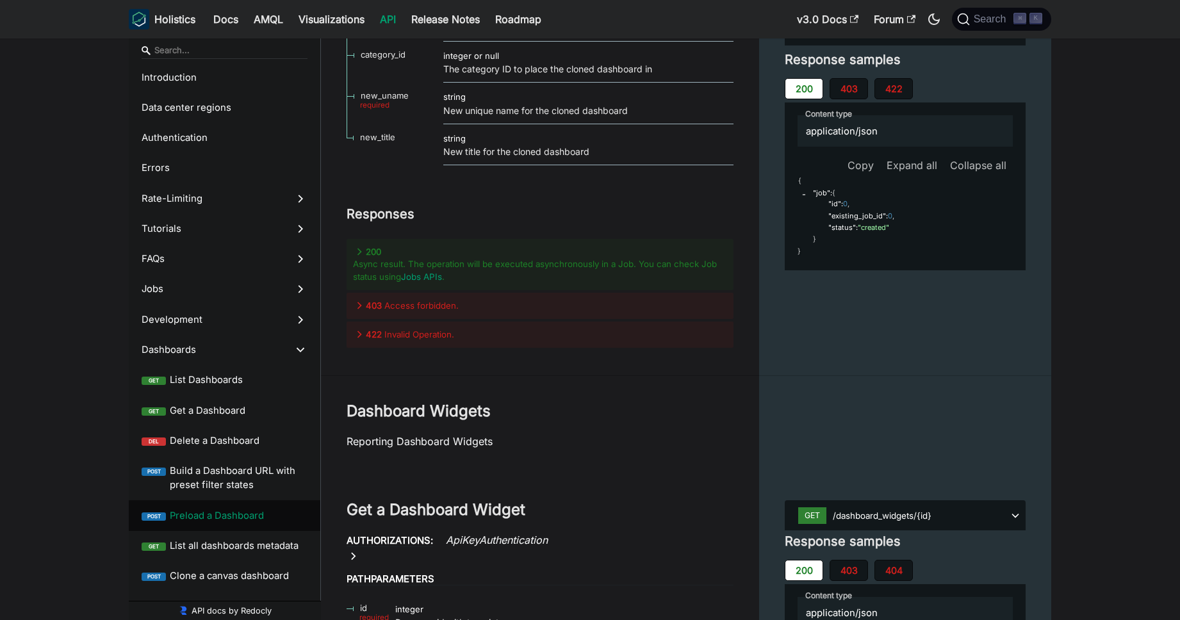
scroll to position [25728, 0]
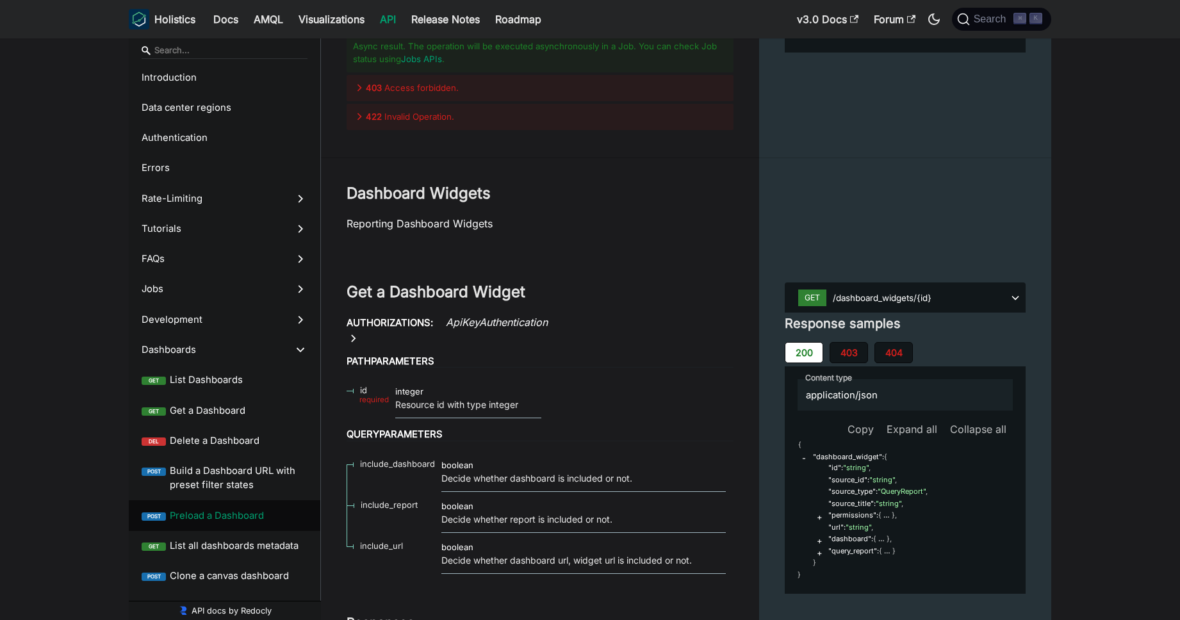
scroll to position [26059, 0]
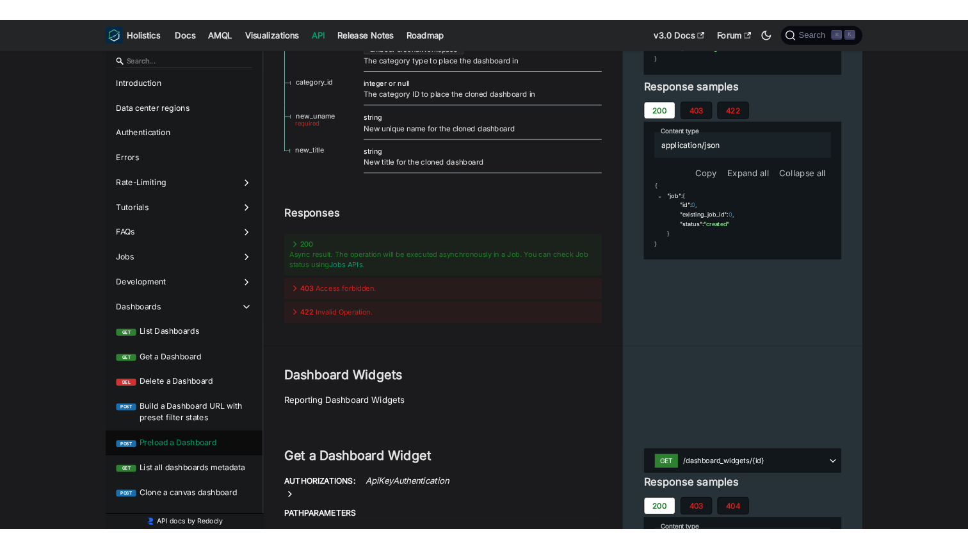
scroll to position [25808, 0]
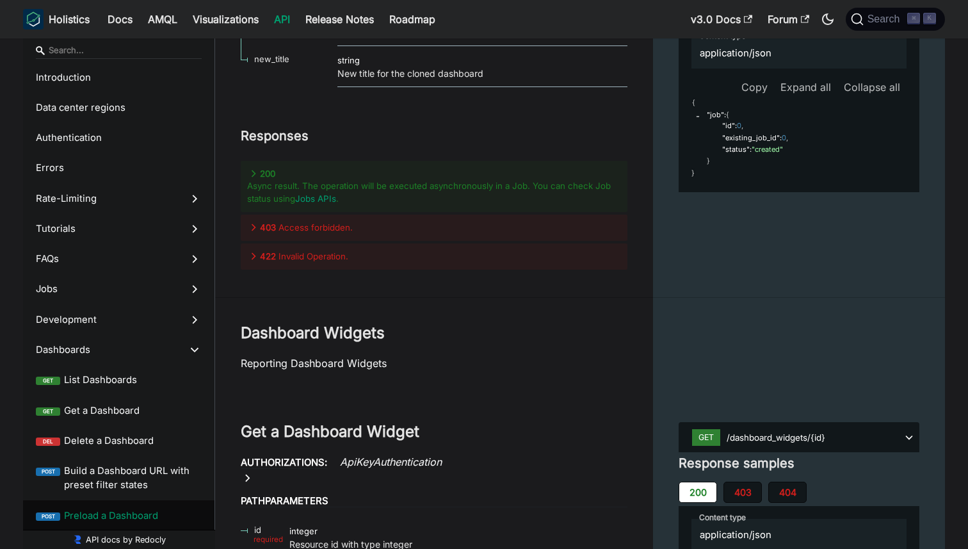
scroll to position [25913, 0]
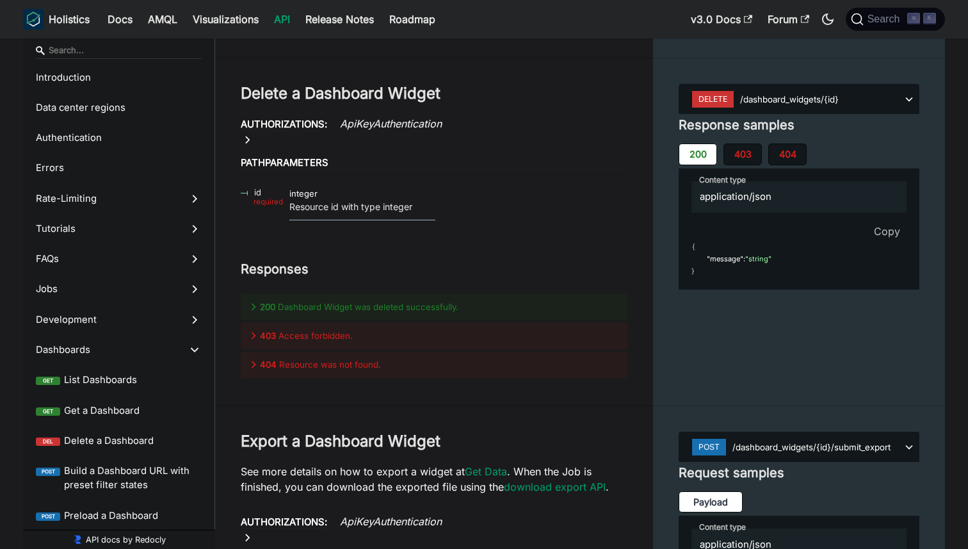
scroll to position [26918, 0]
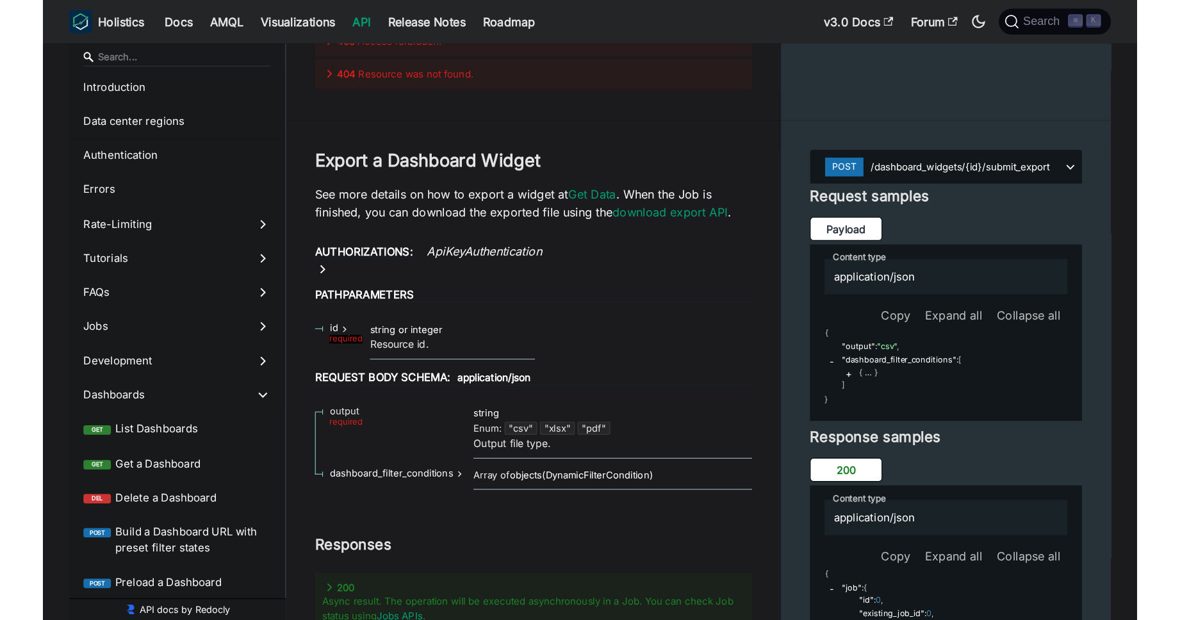
scroll to position [27054, 0]
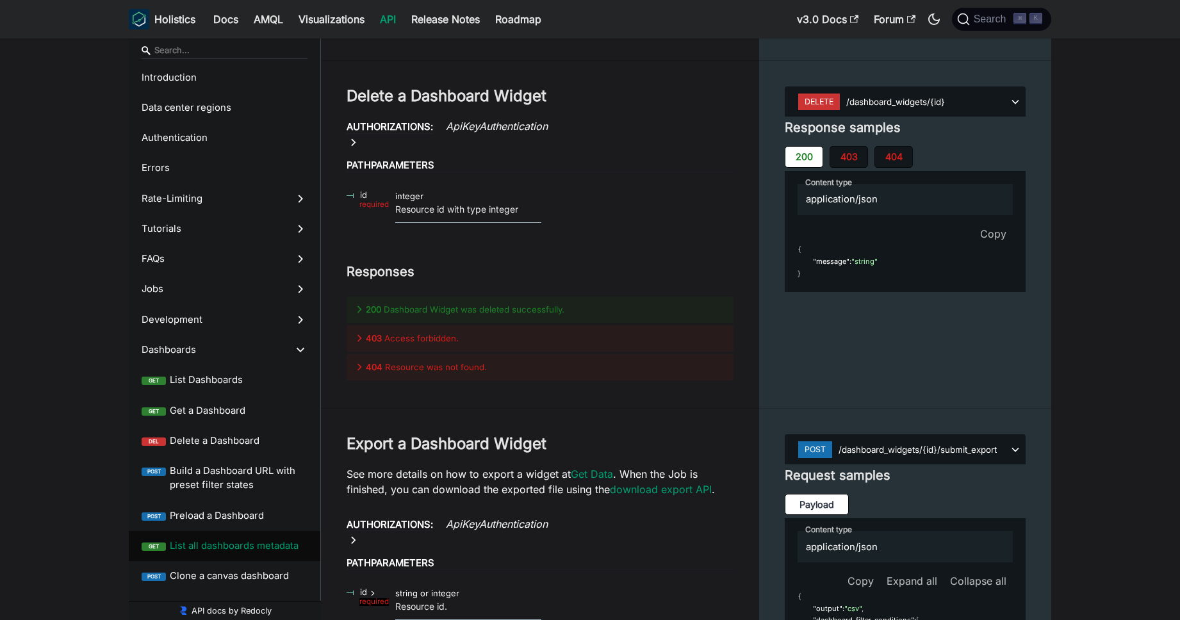
scroll to position [26676, 0]
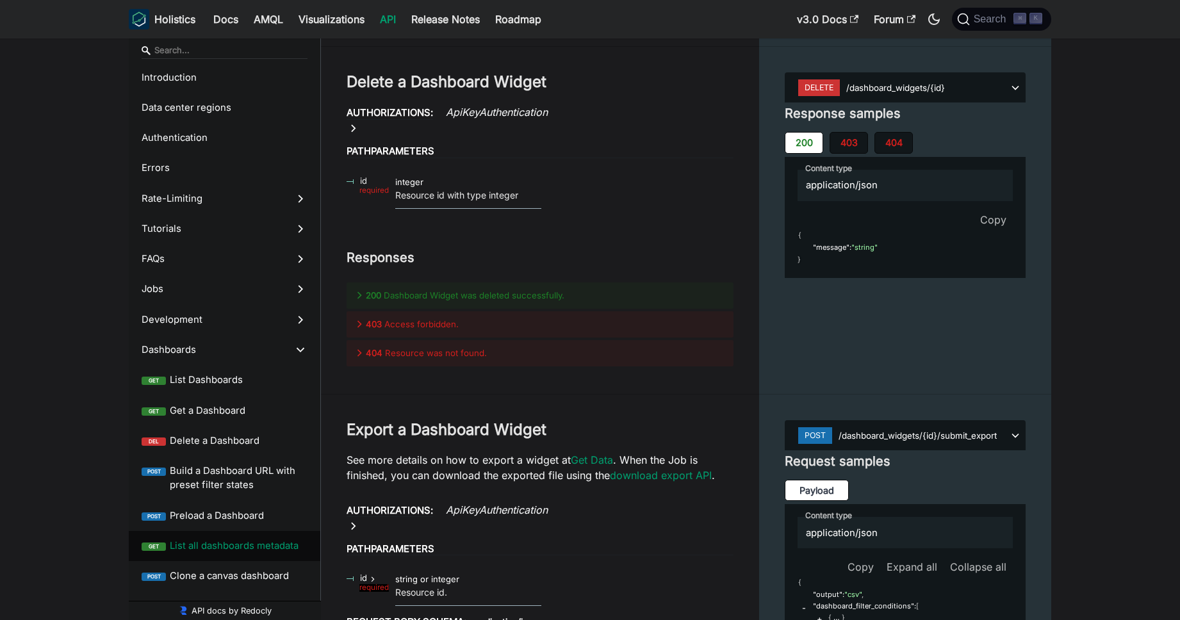
scroll to position [26619, 0]
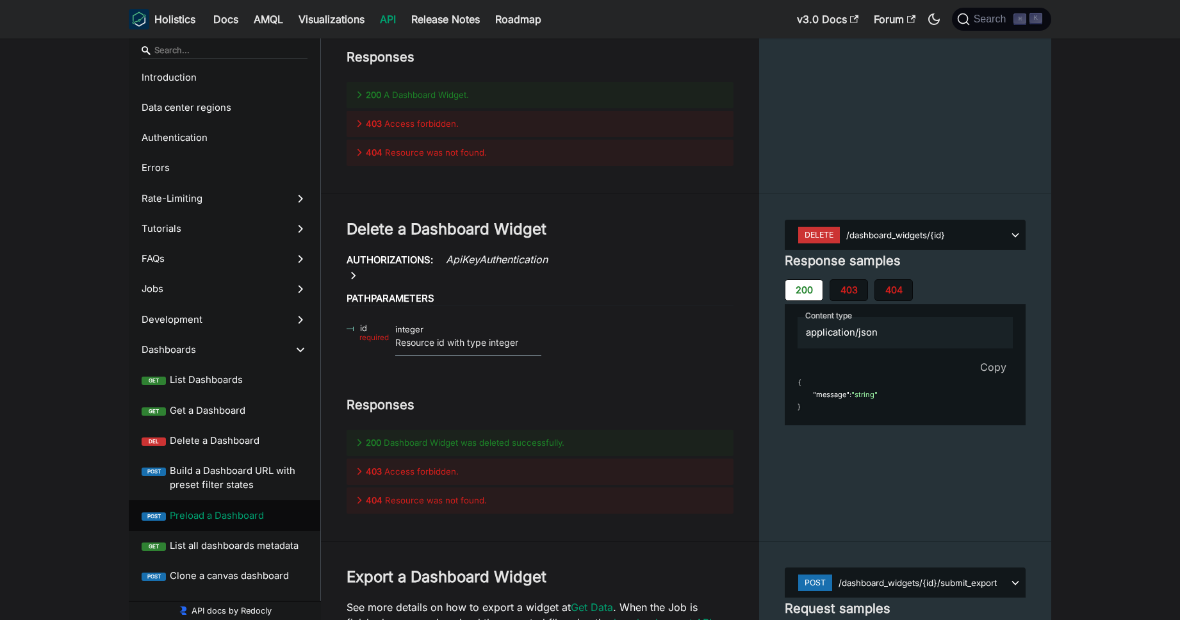
scroll to position [25272, 0]
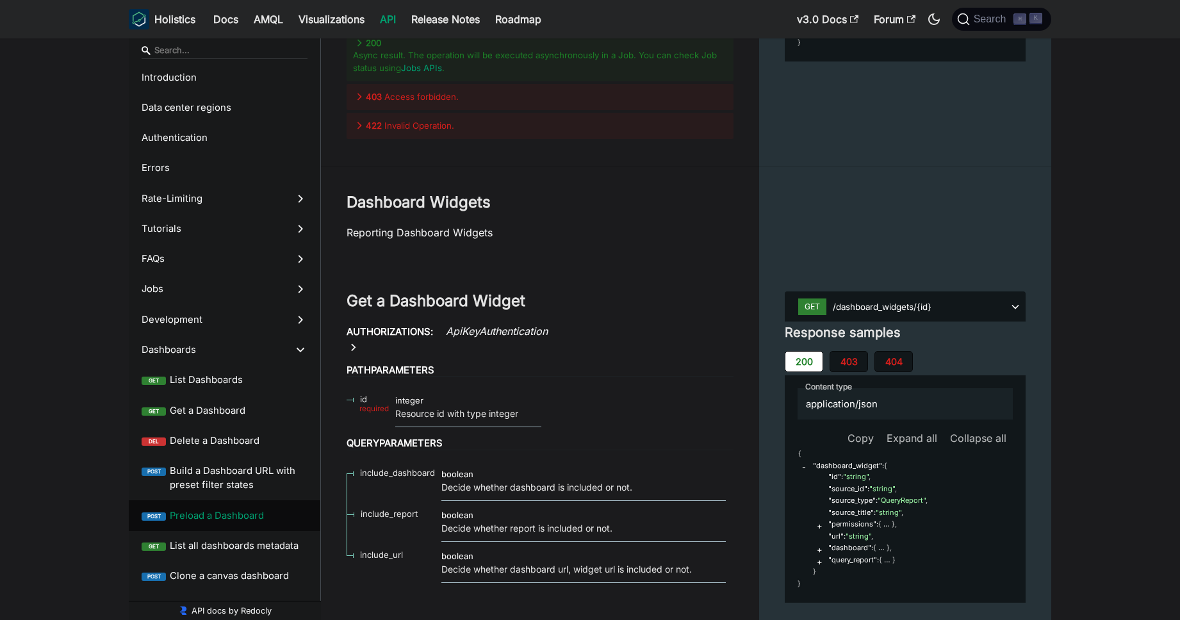
scroll to position [26123, 0]
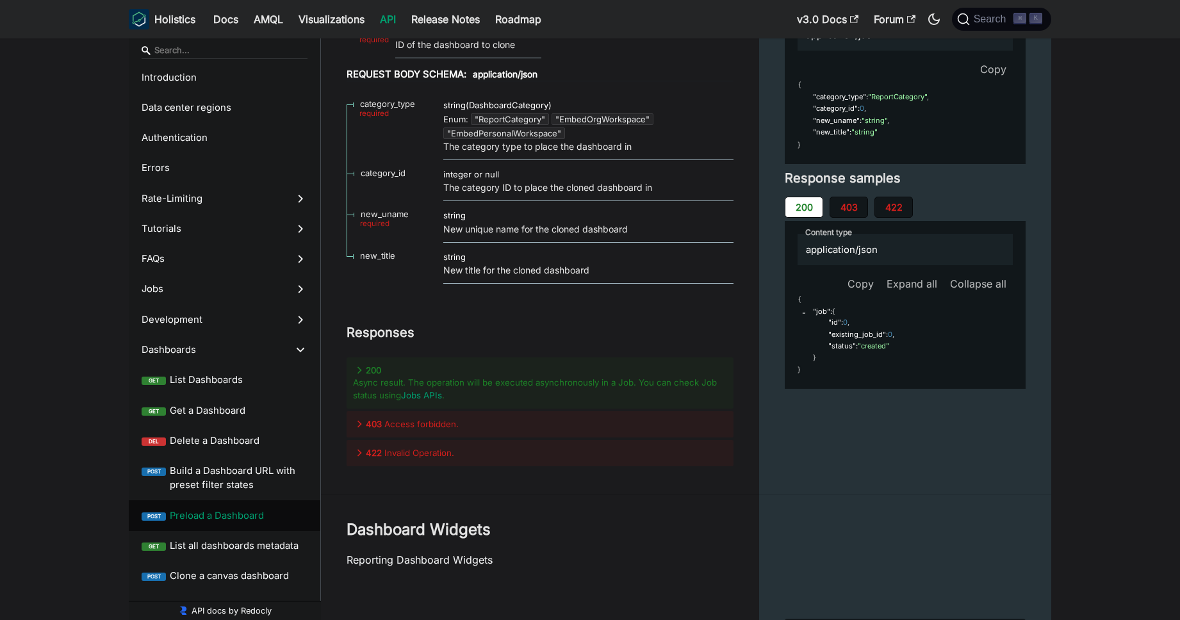
scroll to position [25719, 0]
